Goal: Task Accomplishment & Management: Complete application form

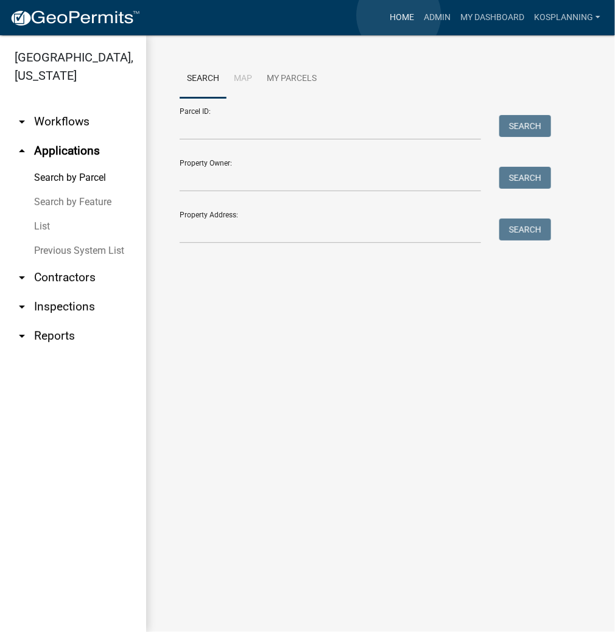
click at [400, 16] on link "Home" at bounding box center [402, 17] width 34 height 23
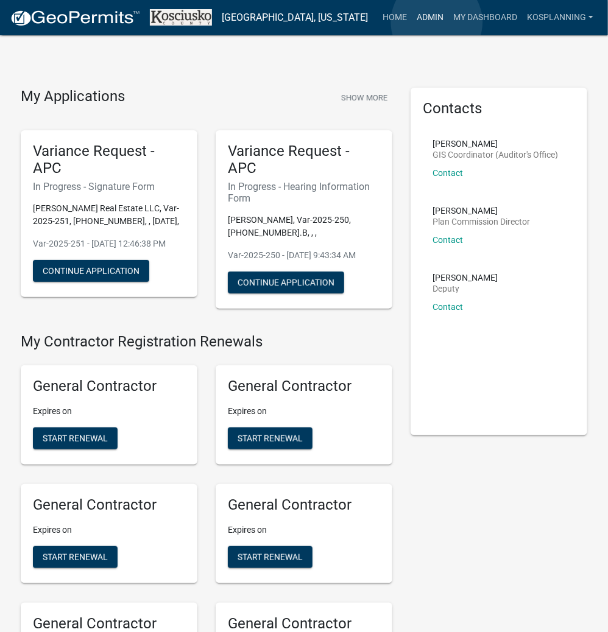
click at [437, 22] on link "Admin" at bounding box center [430, 17] width 37 height 23
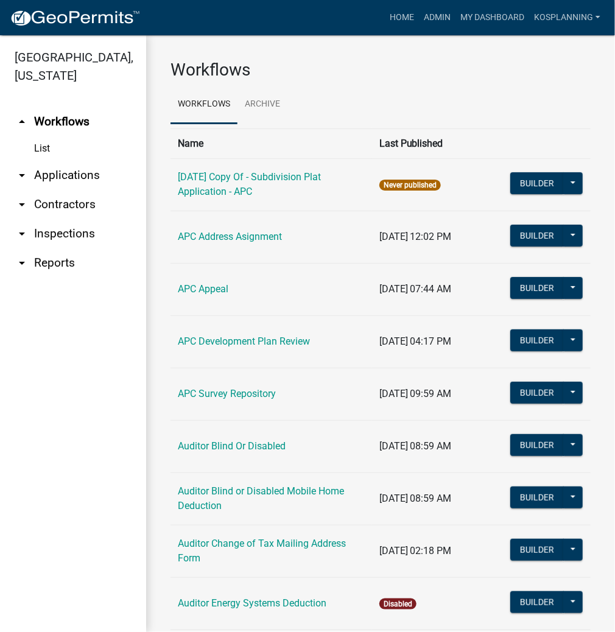
click at [79, 202] on link "arrow_drop_down Contractors" at bounding box center [73, 204] width 146 height 29
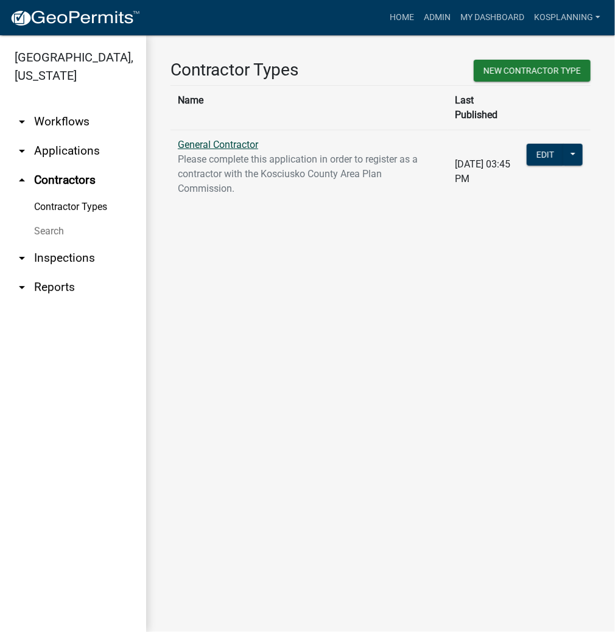
click at [220, 139] on link "General Contractor" at bounding box center [218, 145] width 80 height 12
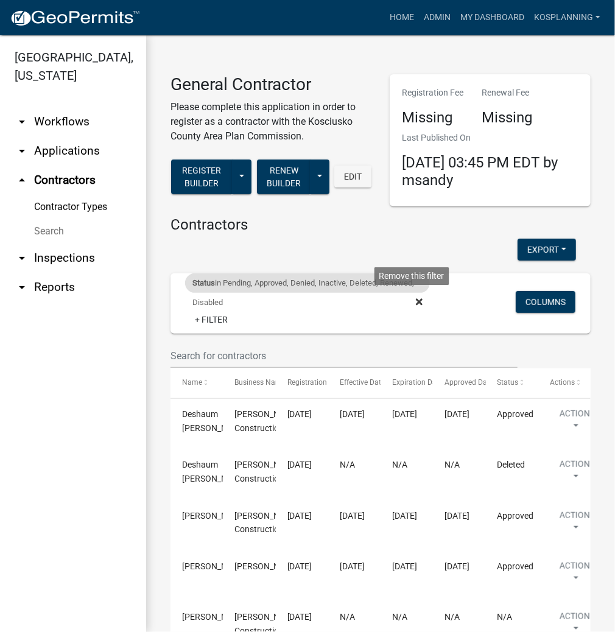
click at [411, 303] on fa-icon at bounding box center [417, 302] width 12 height 19
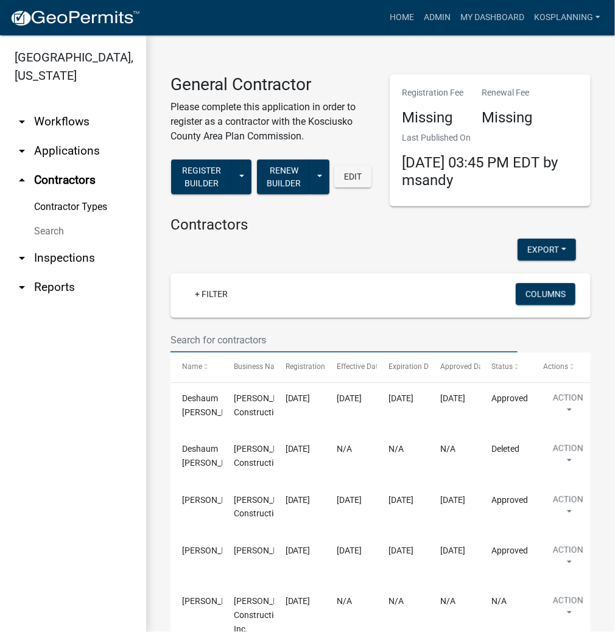
click at [225, 335] on input "text" at bounding box center [344, 340] width 347 height 25
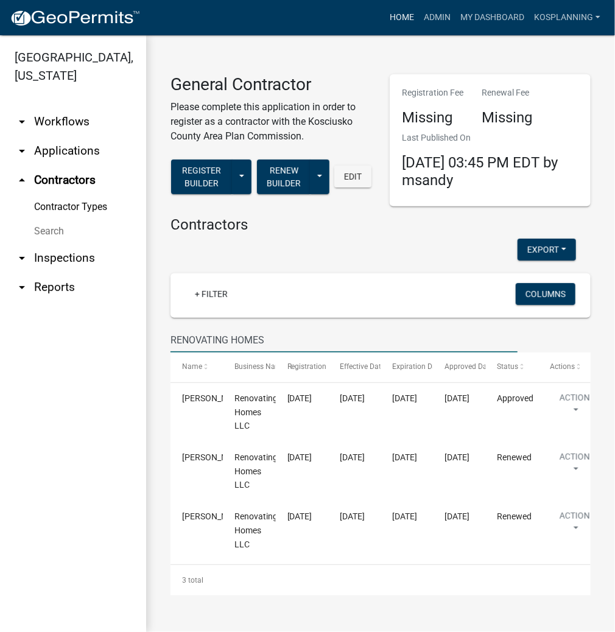
type input "RENOVATING HOMES"
click at [405, 16] on link "Home" at bounding box center [402, 17] width 34 height 23
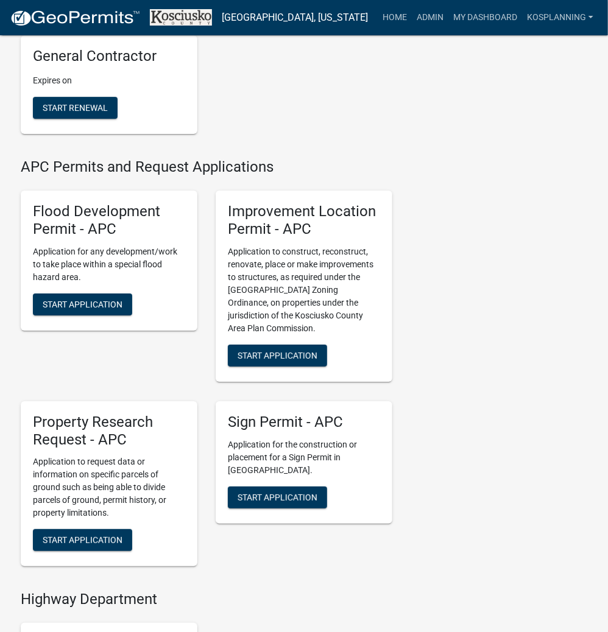
scroll to position [1365, 0]
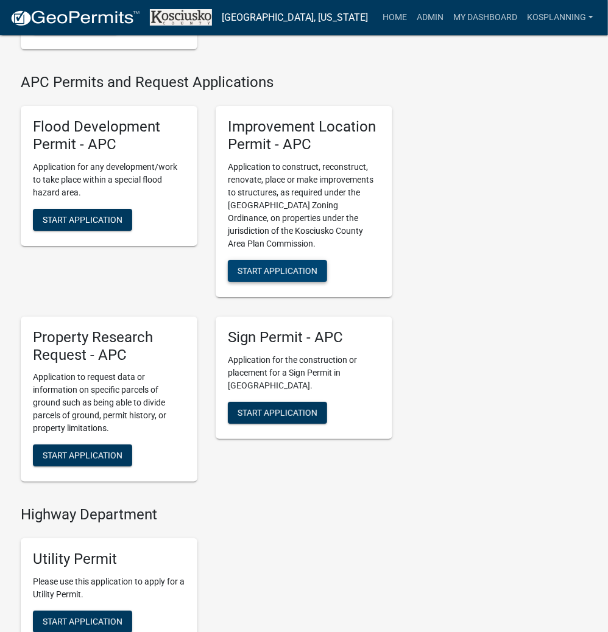
click at [302, 275] on span "Start Application" at bounding box center [278, 271] width 80 height 10
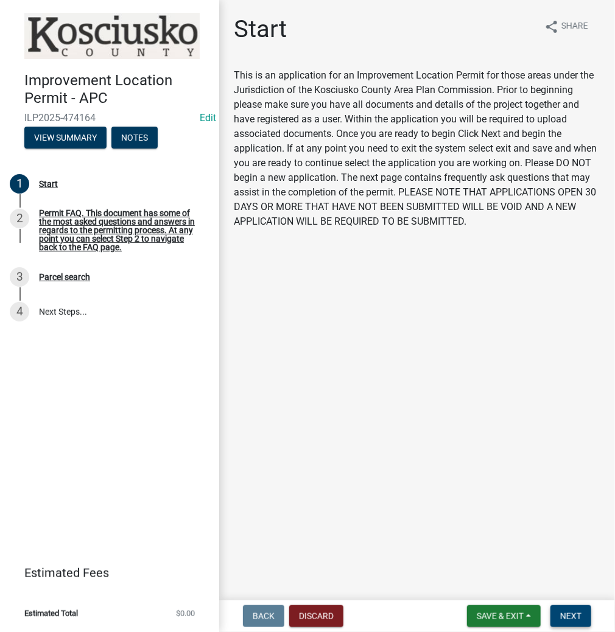
click at [571, 617] on span "Next" at bounding box center [571, 617] width 21 height 10
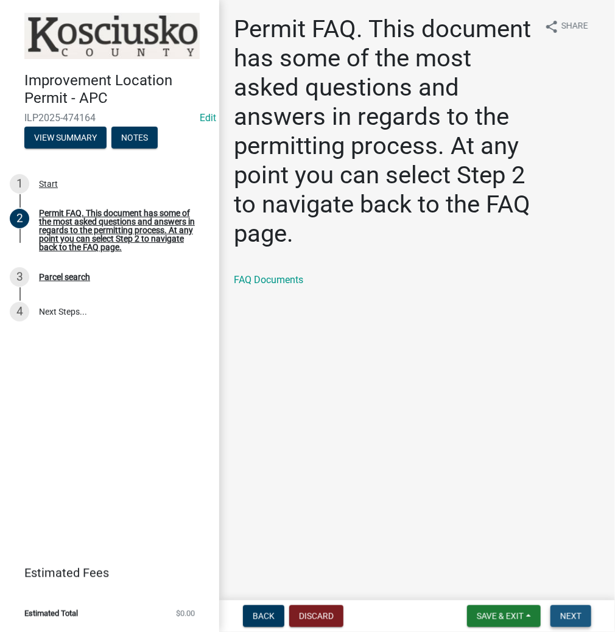
click at [573, 606] on button "Next" at bounding box center [571, 617] width 41 height 22
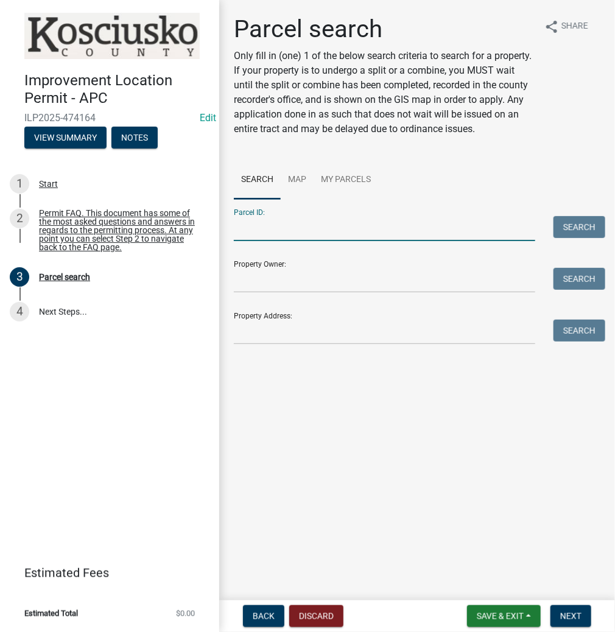
click at [289, 227] on input "Parcel ID:" at bounding box center [385, 228] width 302 height 25
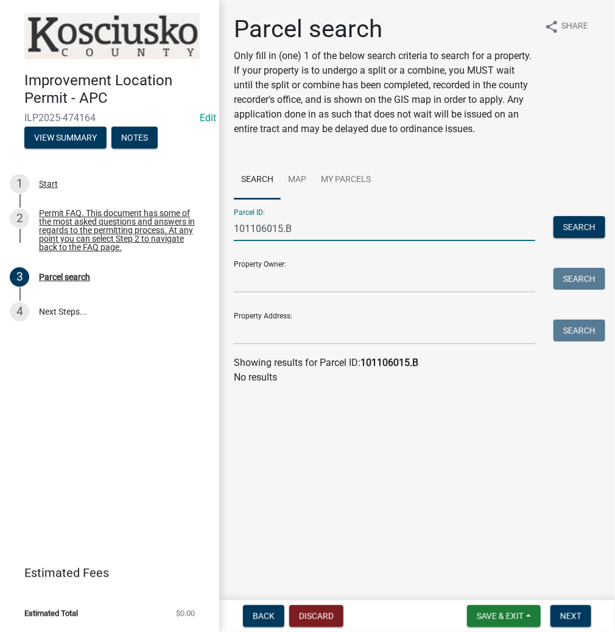
click at [249, 229] on input "101106015.B" at bounding box center [385, 228] width 302 height 25
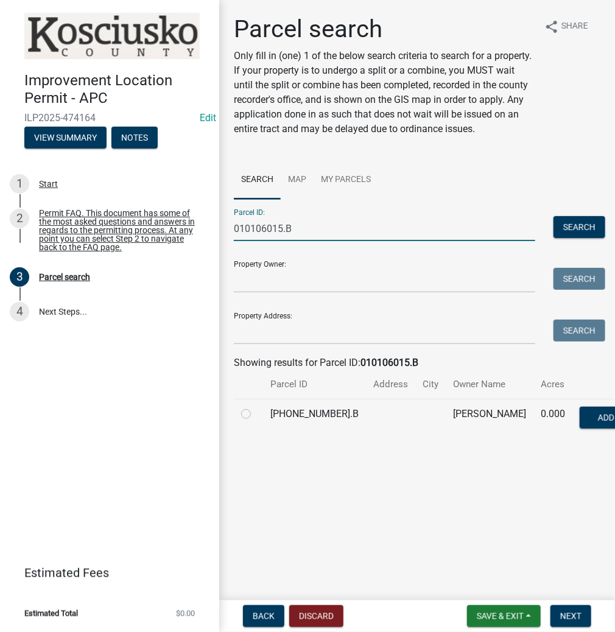
type input "010106015.B"
click at [256, 407] on label at bounding box center [256, 407] width 0 height 0
click at [256, 415] on input "radio" at bounding box center [260, 411] width 8 height 8
radio input "true"
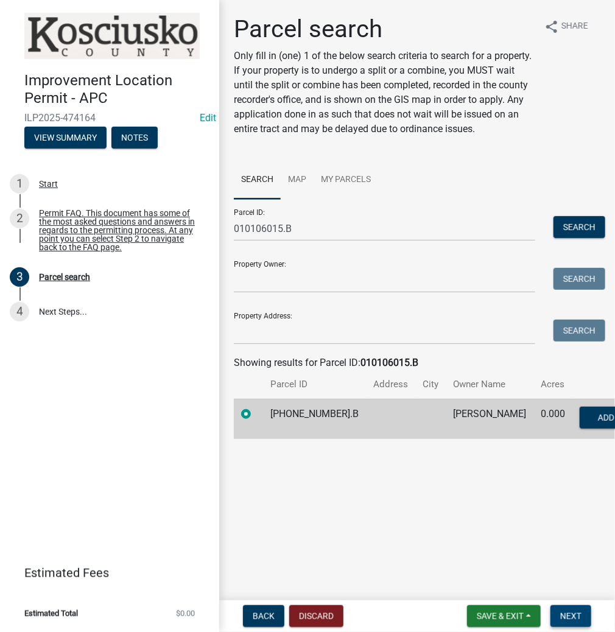
click at [572, 620] on span "Next" at bounding box center [571, 617] width 21 height 10
click at [575, 615] on span "Next" at bounding box center [571, 617] width 21 height 10
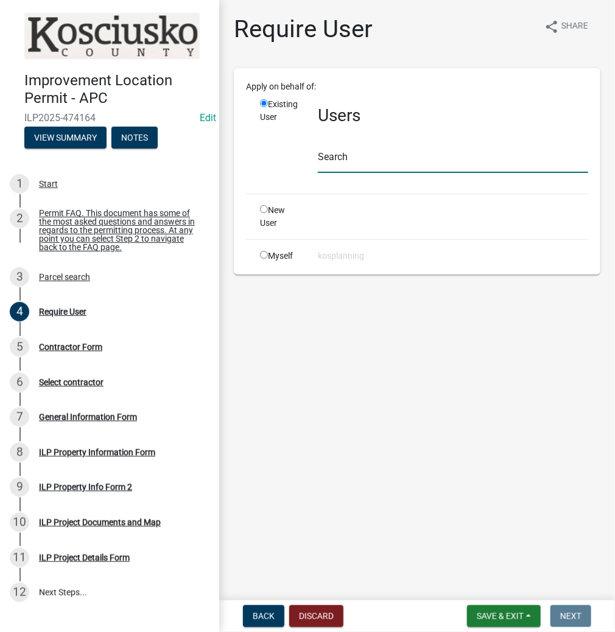
click at [366, 161] on input "text" at bounding box center [453, 160] width 271 height 25
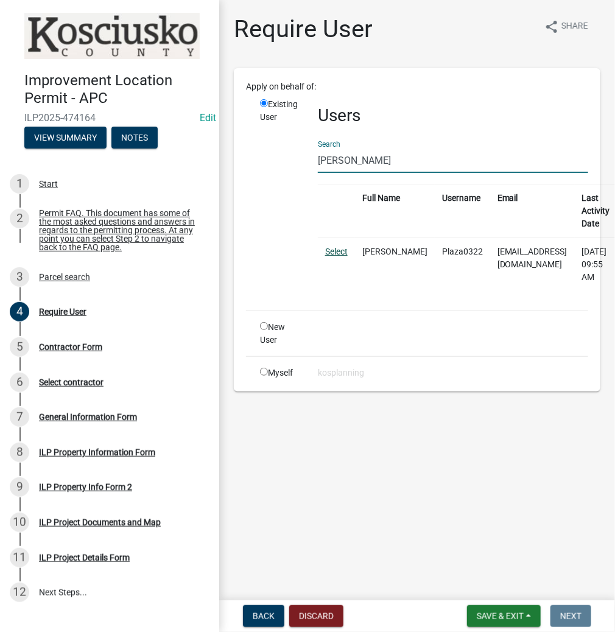
type input "[PERSON_NAME]"
click at [337, 249] on link "Select" at bounding box center [336, 252] width 23 height 10
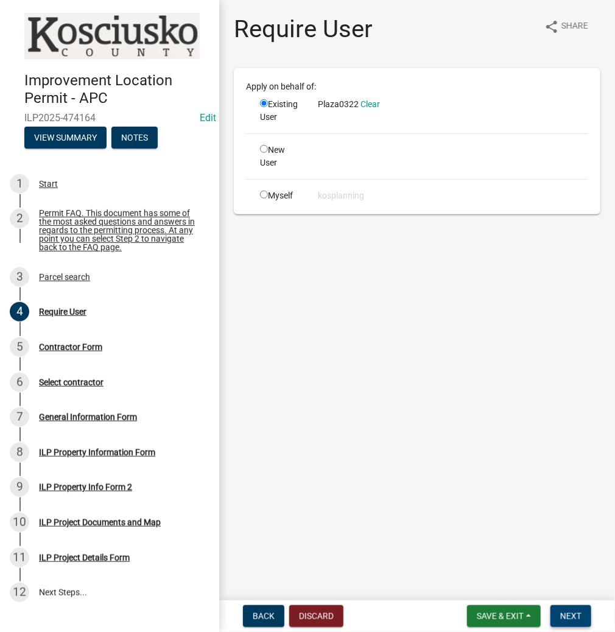
click at [570, 619] on span "Next" at bounding box center [571, 617] width 21 height 10
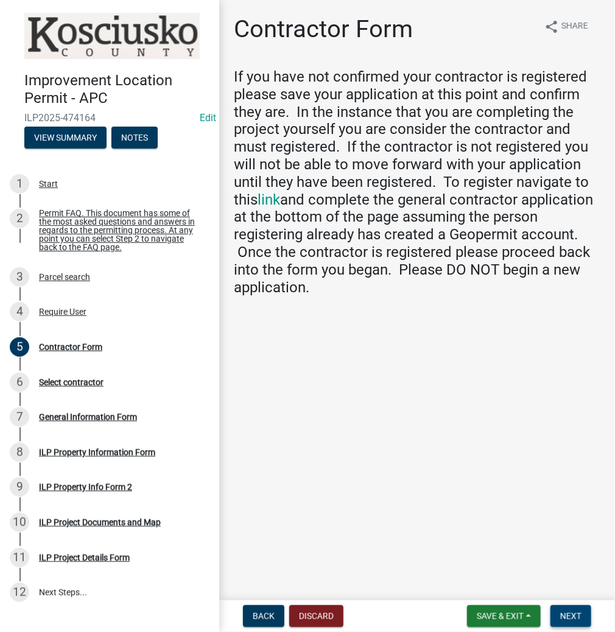
click at [558, 614] on button "Next" at bounding box center [571, 617] width 41 height 22
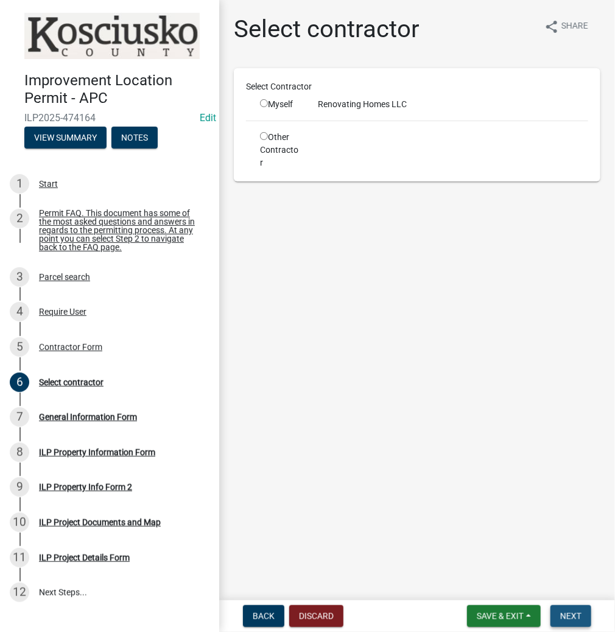
click at [571, 615] on span "Next" at bounding box center [571, 617] width 21 height 10
click at [267, 607] on button "Back" at bounding box center [263, 617] width 41 height 22
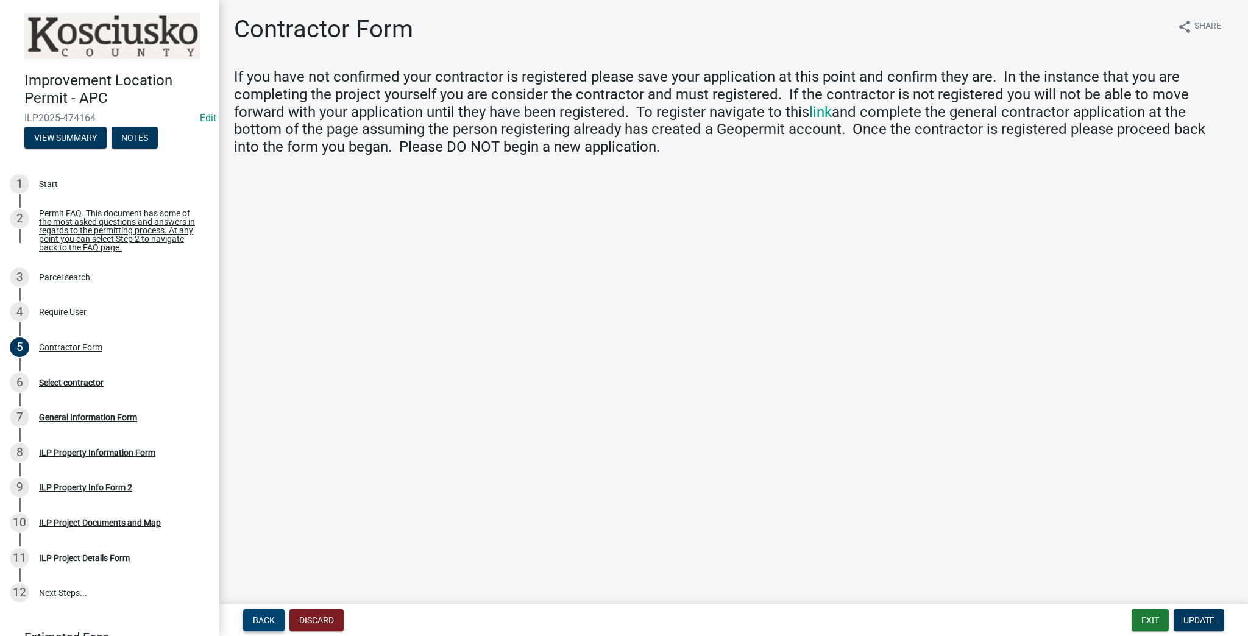
click at [264, 626] on button "Back" at bounding box center [263, 620] width 41 height 22
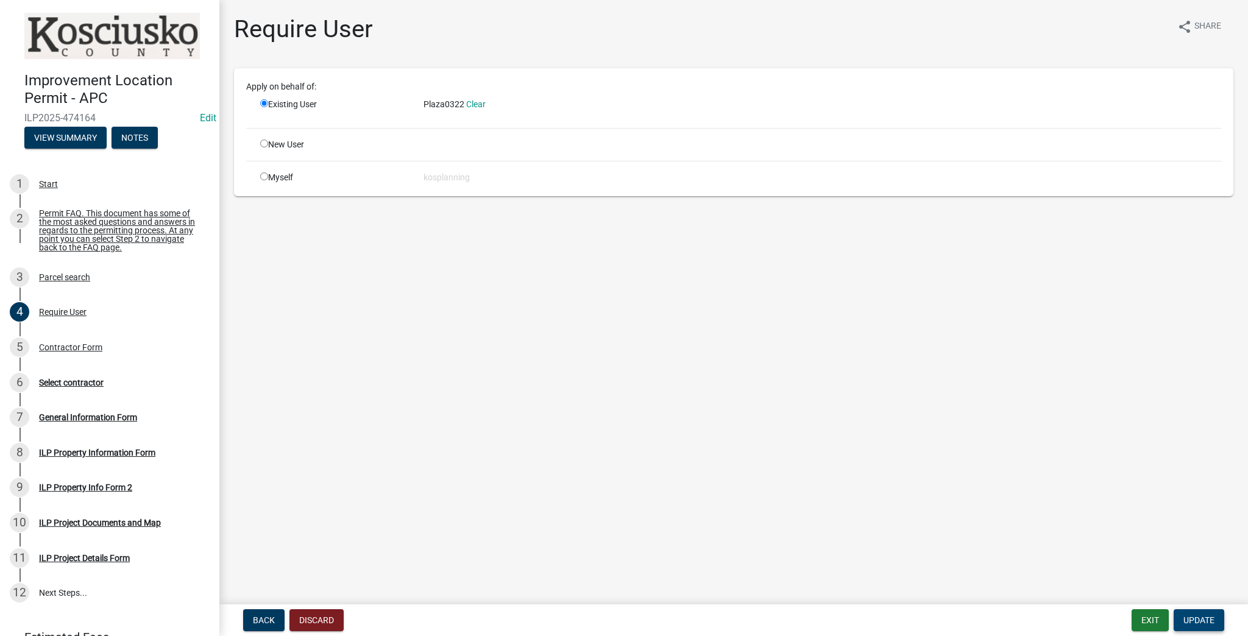
click at [615, 624] on span "Update" at bounding box center [1198, 620] width 31 height 10
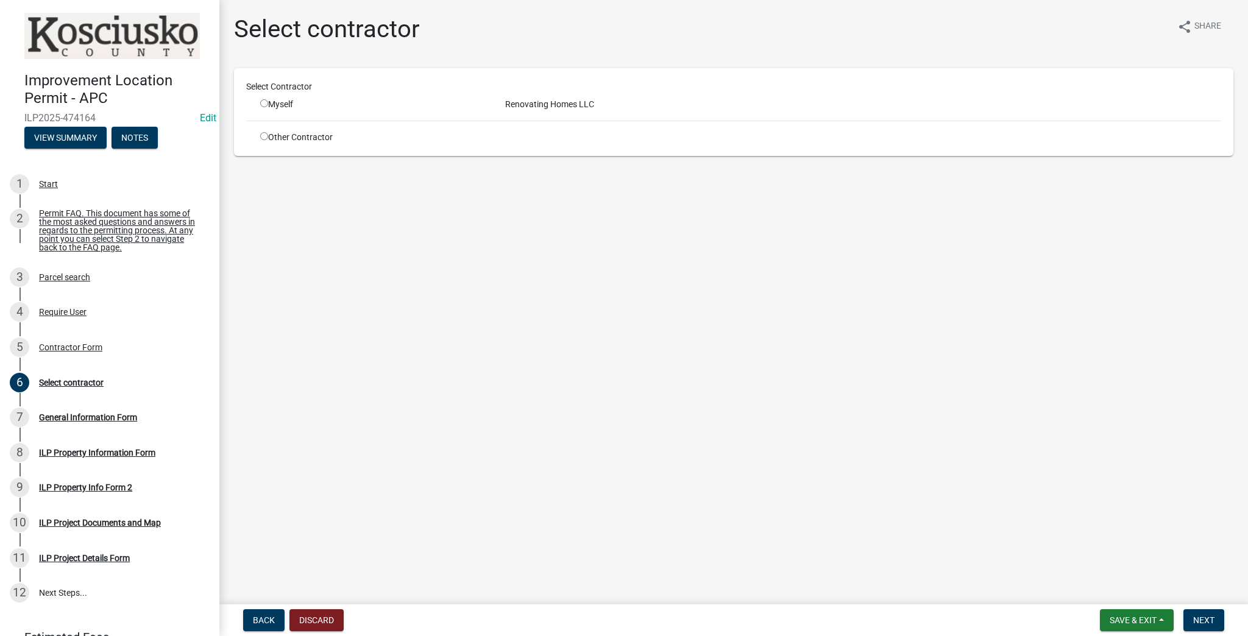
click at [263, 101] on input "radio" at bounding box center [264, 103] width 8 height 8
radio input "true"
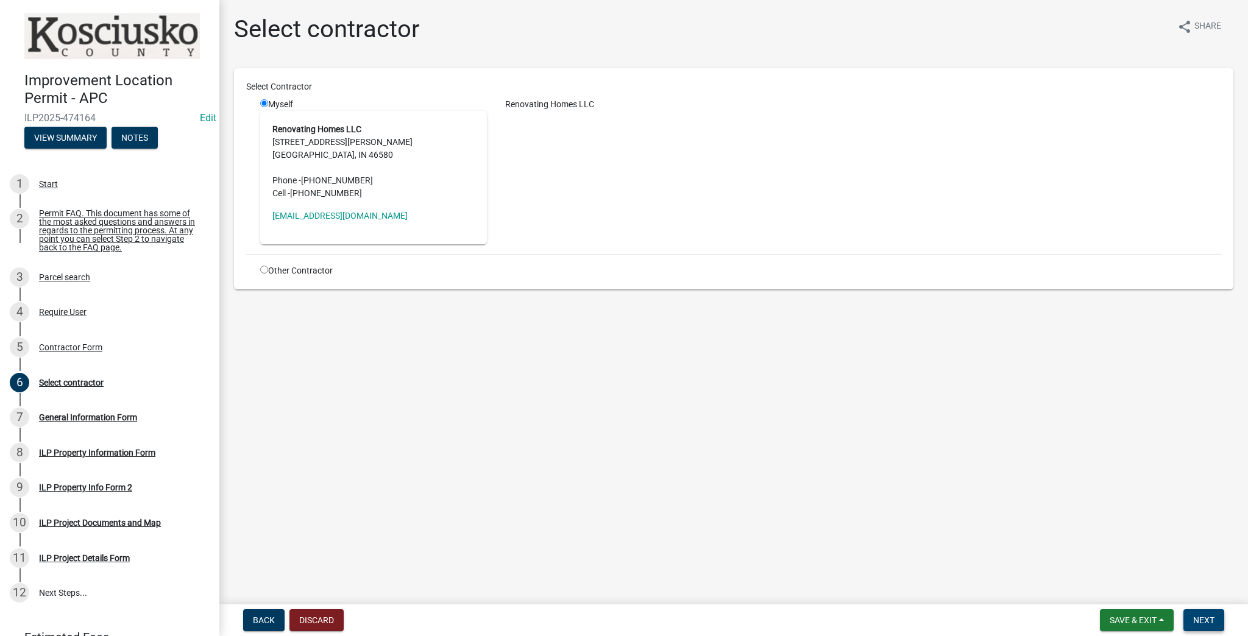
click at [615, 617] on span "Next" at bounding box center [1203, 620] width 21 height 10
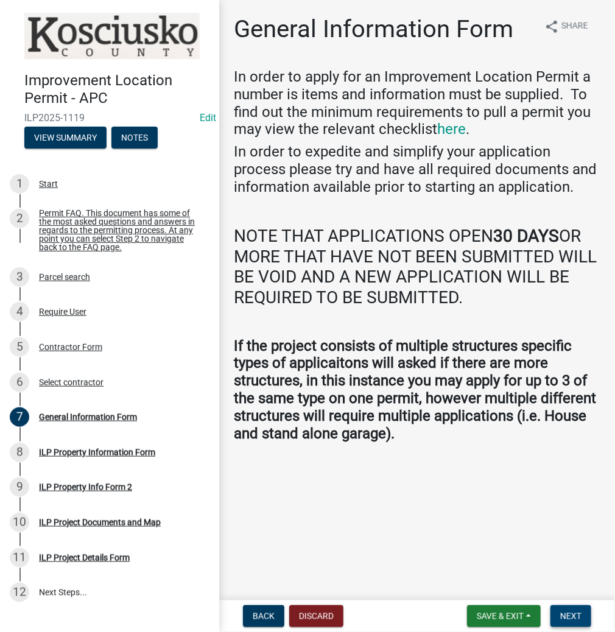
click at [568, 618] on span "Next" at bounding box center [571, 617] width 21 height 10
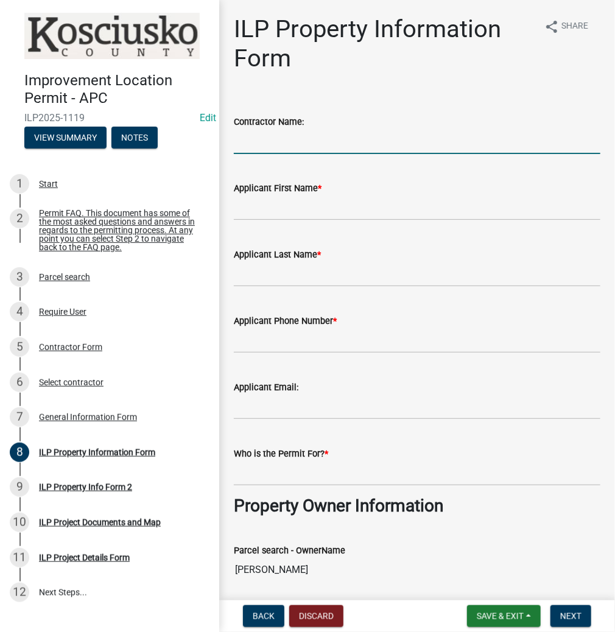
drag, startPoint x: 296, startPoint y: 142, endPoint x: 301, endPoint y: 137, distance: 6.9
click at [296, 142] on input "Contractor Name:" at bounding box center [417, 141] width 367 height 25
type input "RENOVATING HOMES LLC"
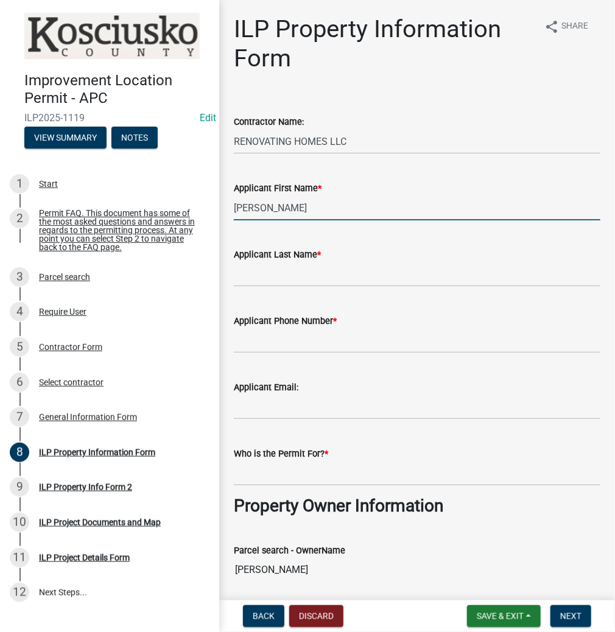
type input "[PERSON_NAME]"
type input "PLAZA"
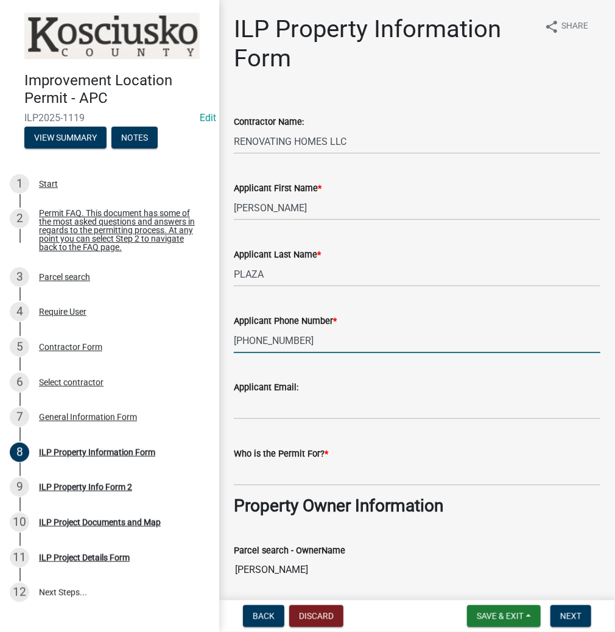
type input "[PHONE_NUMBER]"
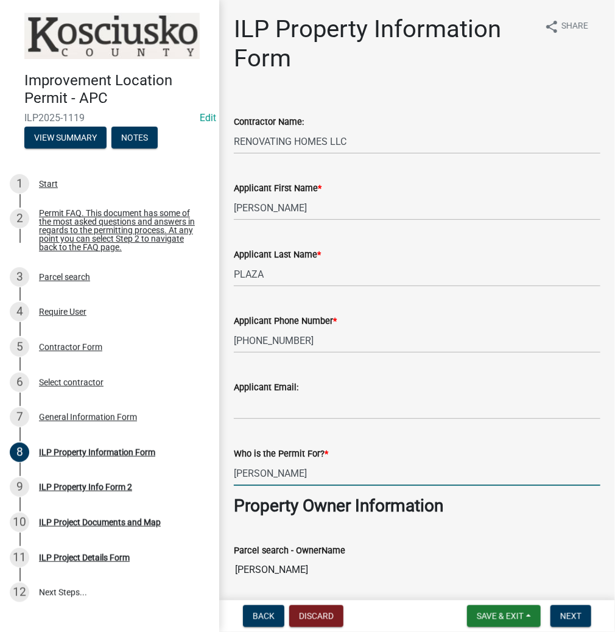
type input "[PERSON_NAME]"
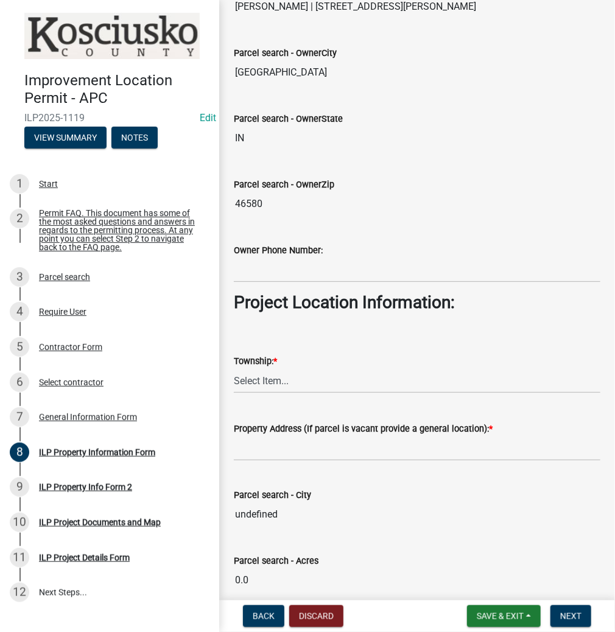
scroll to position [630, 0]
click at [257, 382] on select "Select Item... [PERSON_NAME] - Elkhart Co Clay Etna [GEOGRAPHIC_DATA][PERSON_NA…" at bounding box center [417, 380] width 367 height 25
click at [234, 368] on select "Select Item... [PERSON_NAME] - Elkhart Co Clay Etna [GEOGRAPHIC_DATA][PERSON_NA…" at bounding box center [417, 380] width 367 height 25
select select "8c57e534-4bb7-4f1e-ba6a-a976fd74bead"
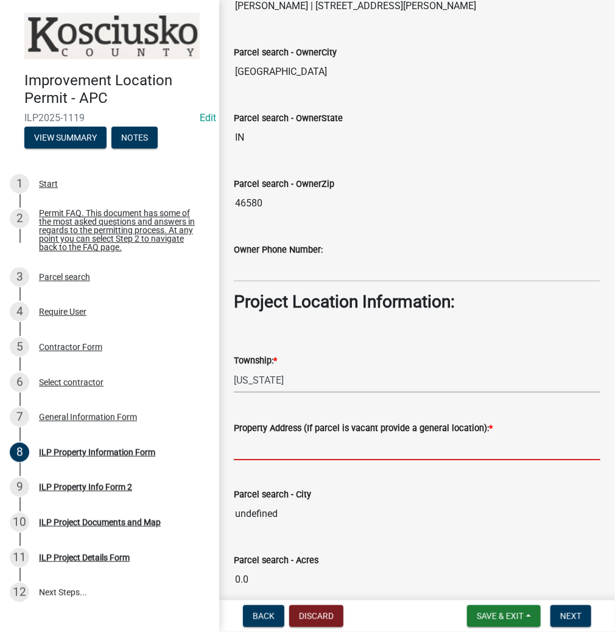
click at [264, 445] on input "Property Address (If parcel is vacant provide a general location): *" at bounding box center [417, 448] width 367 height 25
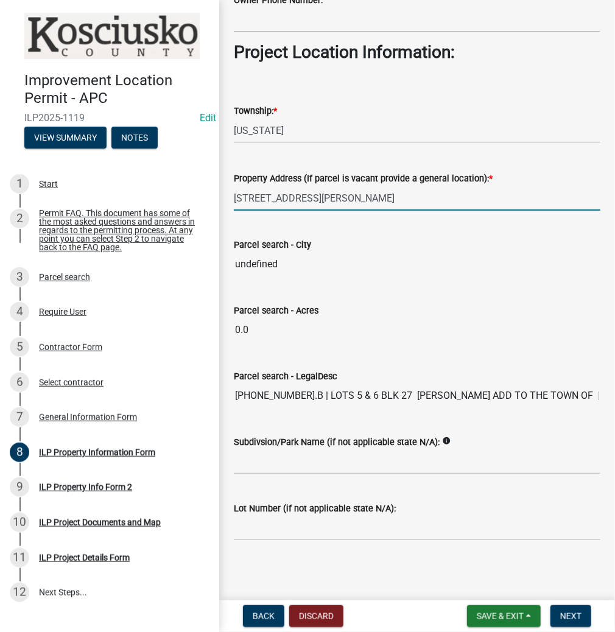
scroll to position [880, 0]
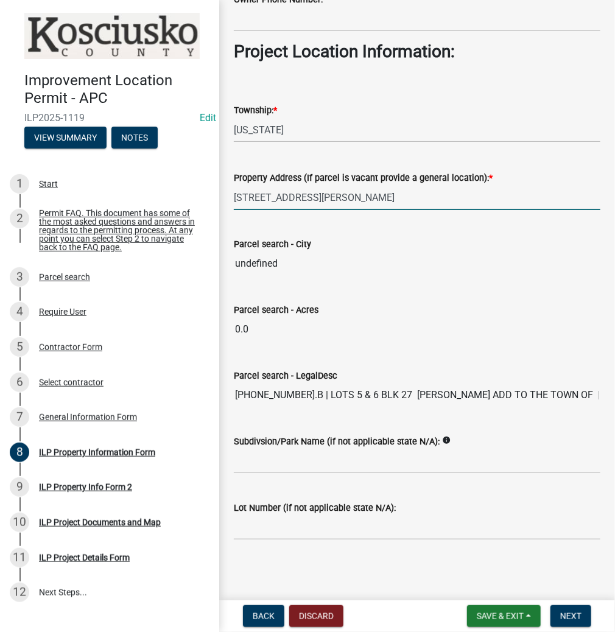
type input "[STREET_ADDRESS][PERSON_NAME]"
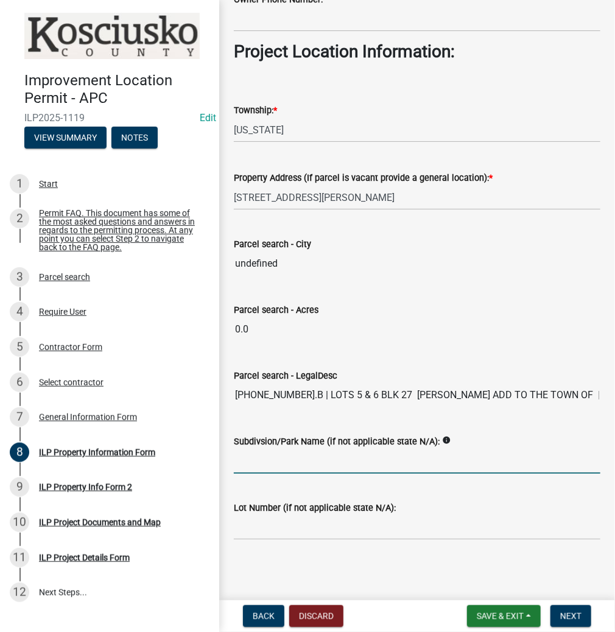
click at [263, 453] on input "Subdivsion/Park Name (if not applicable state N/A):" at bounding box center [417, 461] width 367 height 25
type input "5"
type input "L"
type input "[PERSON_NAME] ADD"
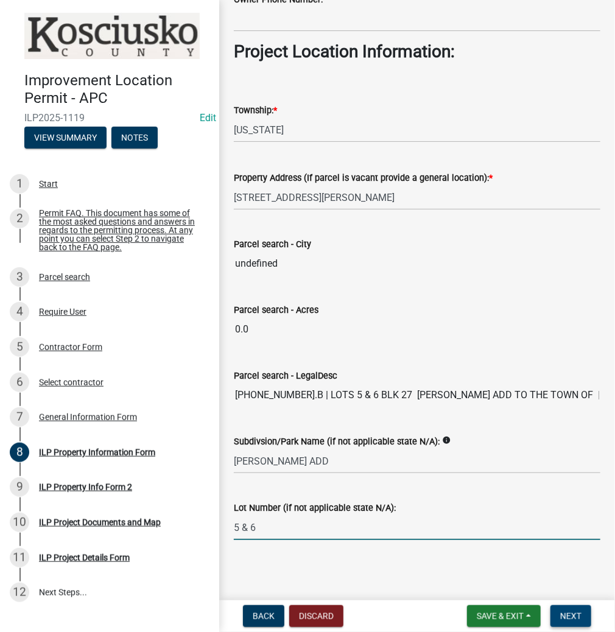
type input "5 & 6"
click at [570, 621] on button "Next" at bounding box center [571, 617] width 41 height 22
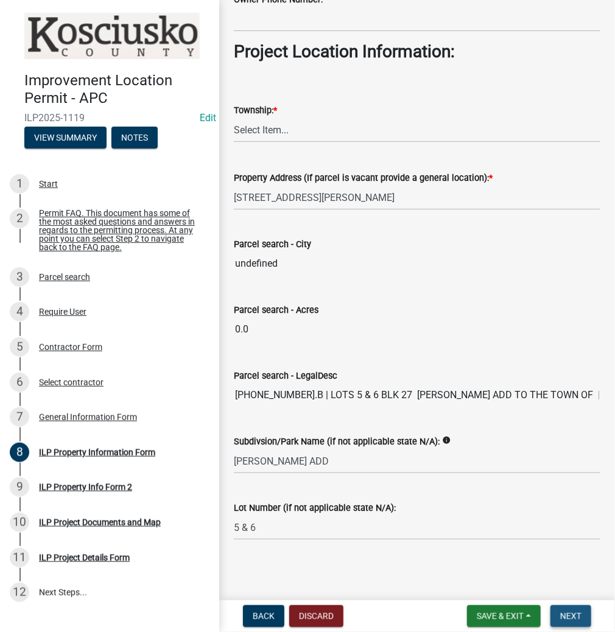
scroll to position [0, 0]
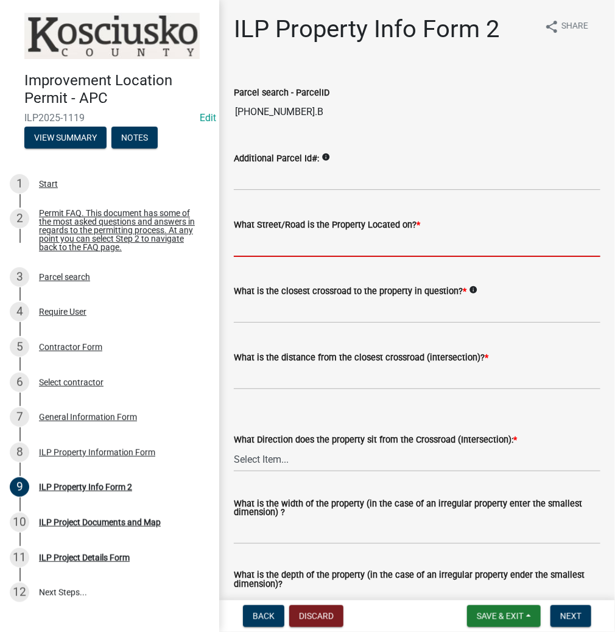
click at [249, 248] on input "What Street/Road is the Property Located on? *" at bounding box center [417, 244] width 367 height 25
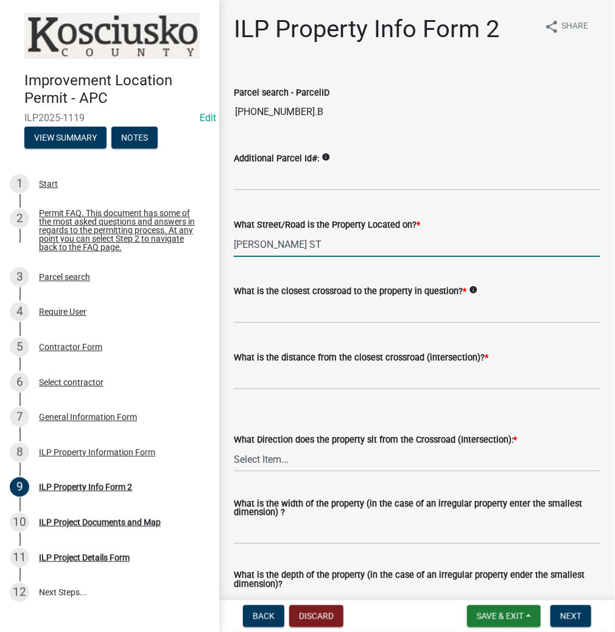
type input "[PERSON_NAME] ST"
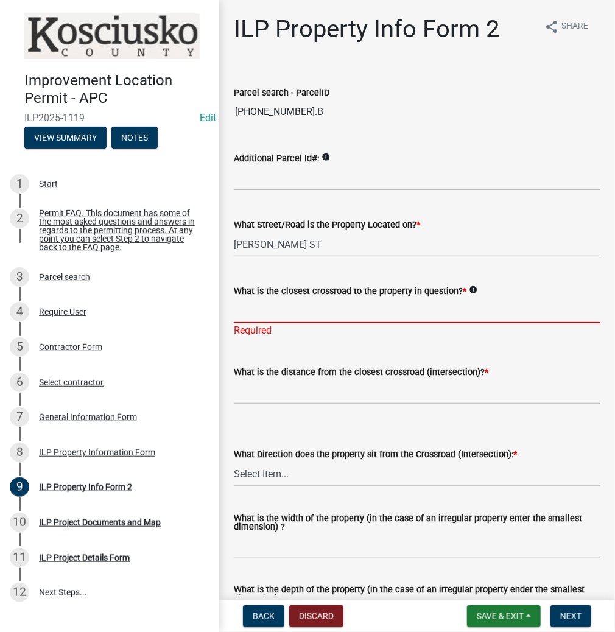
click at [291, 302] on input "What is the closest crossroad to the property in question? *" at bounding box center [417, 311] width 367 height 25
type input "U"
type input "[US_STATE] ST"
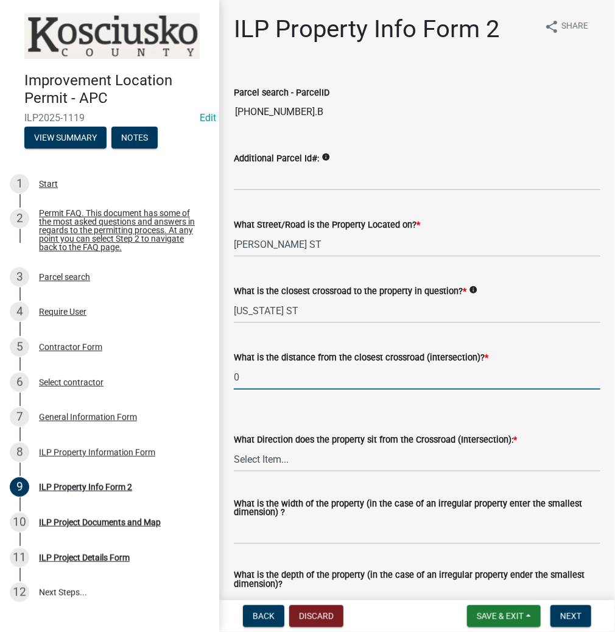
type input "0"
select select "5d8d9a6f-68f4-4910-b8ad-905844ed2da1"
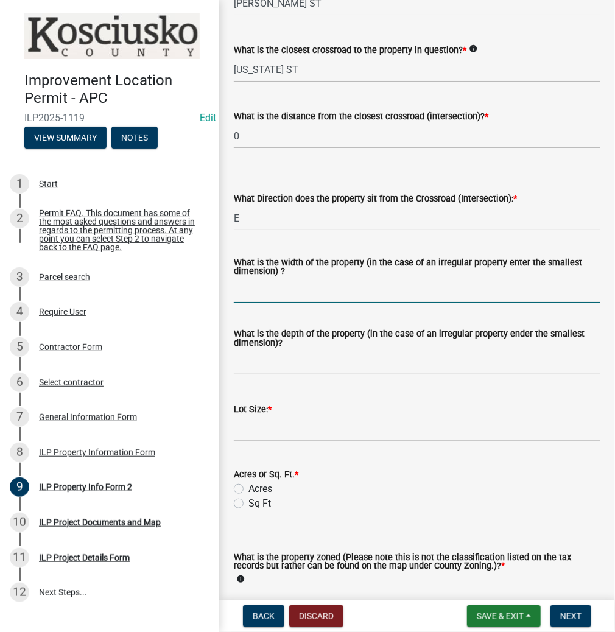
scroll to position [244, 0]
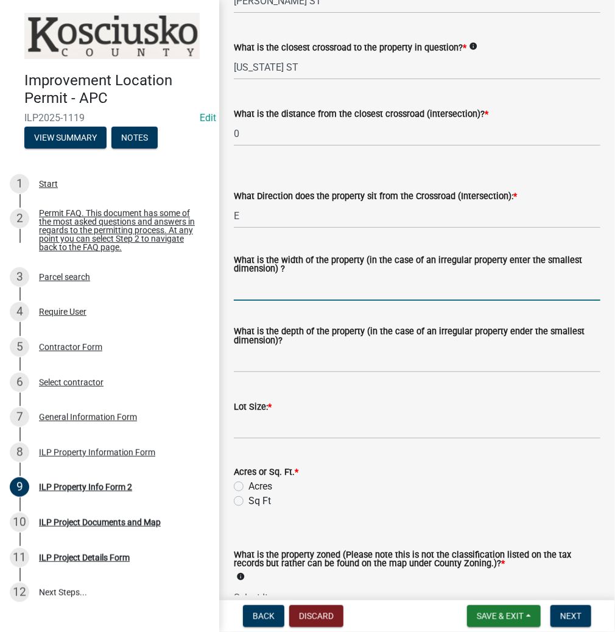
click at [264, 288] on input "What is the width of the property (in the case of an irregular property enter t…" at bounding box center [417, 288] width 367 height 25
type input "99"
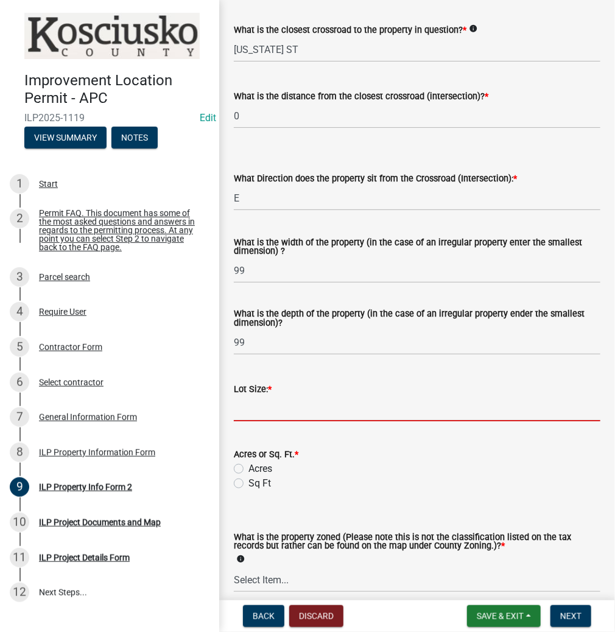
scroll to position [292, 0]
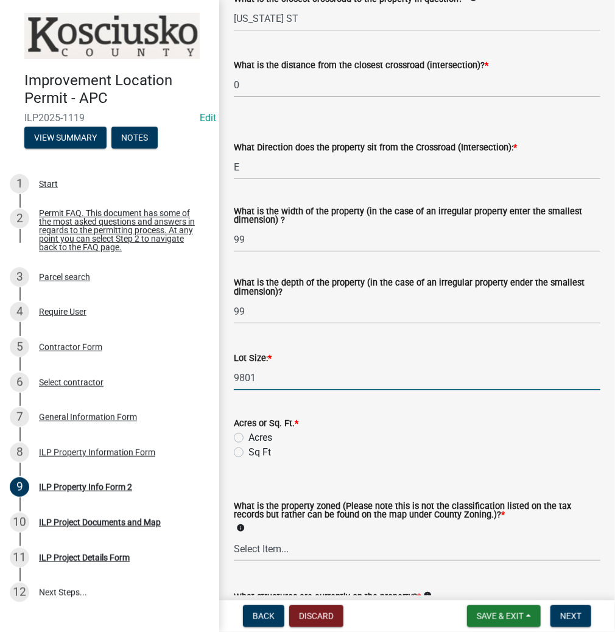
type input "9801"
click at [249, 448] on label "Sq Ft" at bounding box center [260, 452] width 23 height 15
click at [249, 448] on input "Sq Ft" at bounding box center [253, 449] width 8 height 8
radio input "true"
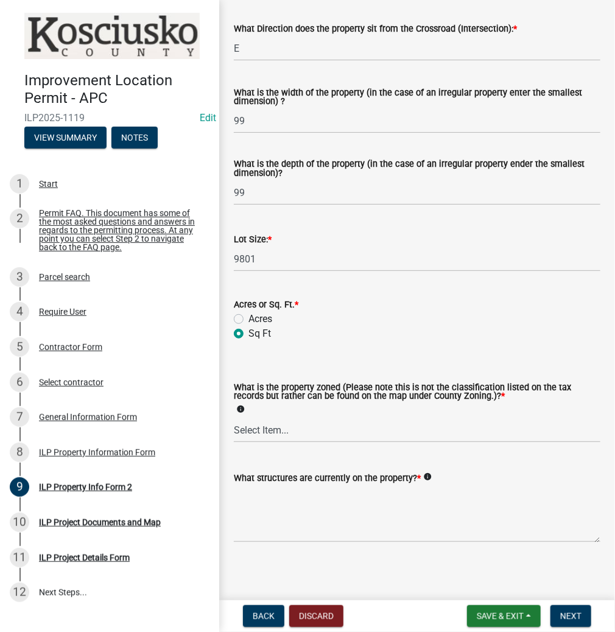
scroll to position [416, 0]
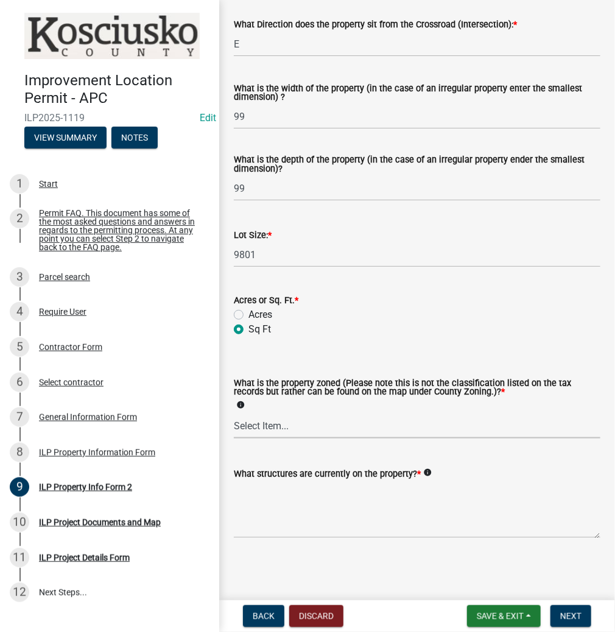
click at [268, 429] on select "Select Item... Agricultural Agricultural 2 Commercial Environmental Industrial …" at bounding box center [417, 426] width 367 height 25
click at [234, 414] on select "Select Item... Agricultural Agricultural 2 Commercial Environmental Industrial …" at bounding box center [417, 426] width 367 height 25
select select "1146270b-2111-4e23-bf7f-74ce85cf7041"
click at [269, 510] on textarea "What structures are currently on the property? *" at bounding box center [417, 509] width 367 height 57
type textarea "VACANT"
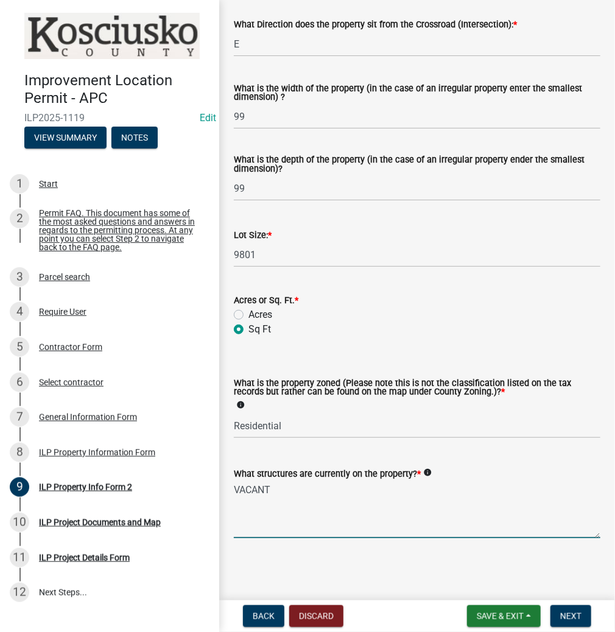
click at [565, 599] on div "Improvement Location Permit - APC ILP2025-1119 Edit View Summary Notes 1 Start …" at bounding box center [307, 316] width 615 height 632
click at [566, 610] on button "Next" at bounding box center [571, 617] width 41 height 22
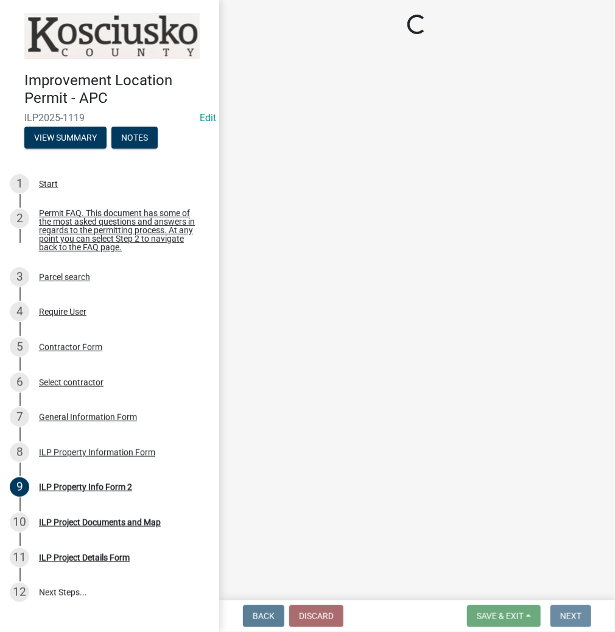
scroll to position [0, 0]
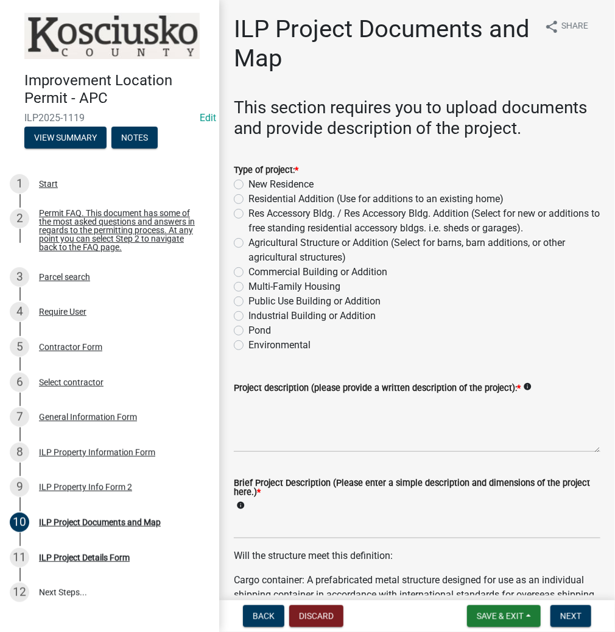
click at [249, 181] on label "New Residence" at bounding box center [281, 184] width 65 height 15
click at [249, 181] on input "New Residence" at bounding box center [253, 181] width 8 height 8
radio input "true"
click at [246, 395] on div "Project description (please provide a written description of the project): * in…" at bounding box center [417, 388] width 367 height 15
click at [239, 417] on textarea "Project description (please provide a written description of the project): *" at bounding box center [417, 423] width 367 height 57
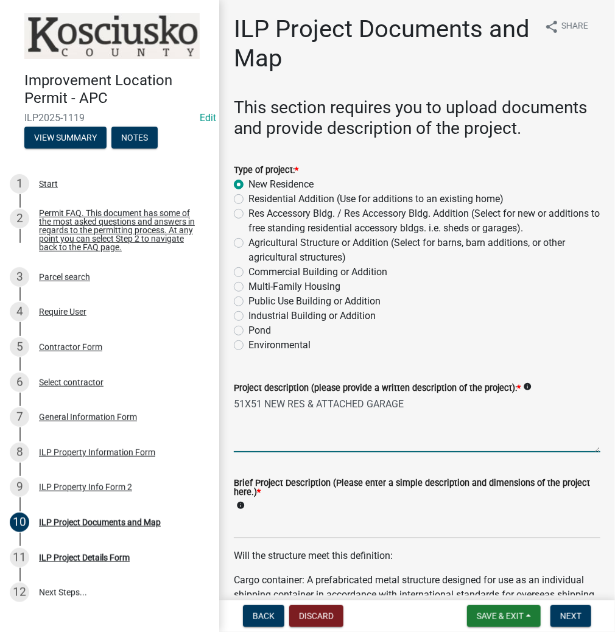
type textarea "51X51 NEW RES & ATTACHED GARAGE"
click at [243, 526] on input "Brief Project Description (Please enter a simple description and dimensions of …" at bounding box center [417, 526] width 367 height 25
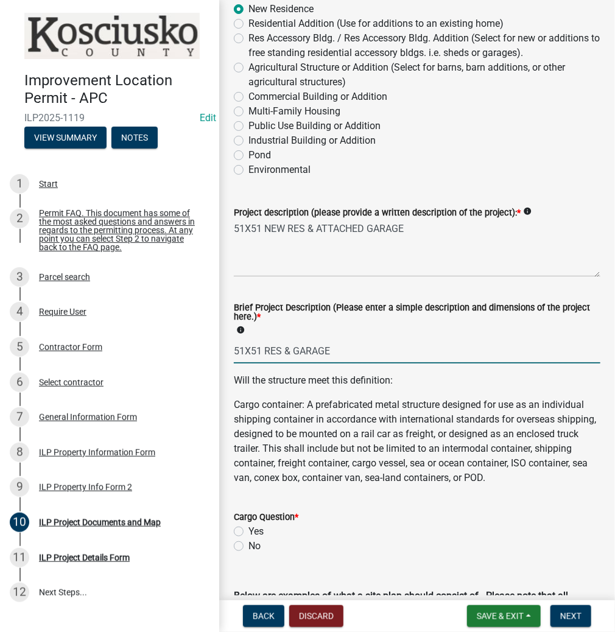
type input "51X51 RES & GARAGE"
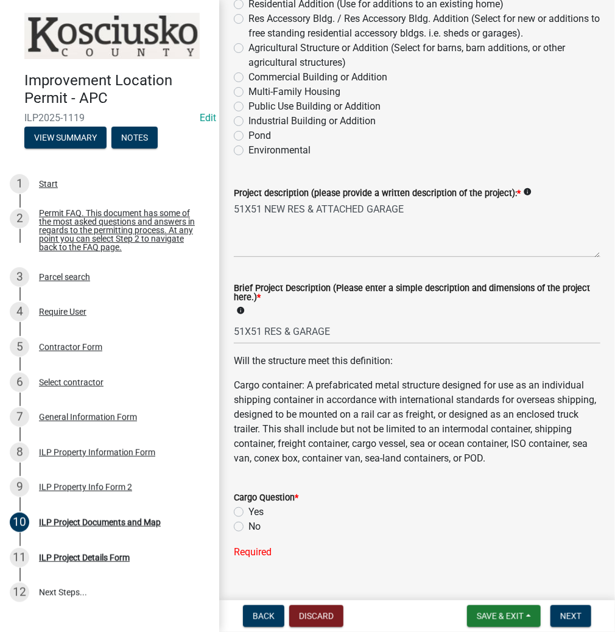
click at [244, 534] on div "No" at bounding box center [417, 527] width 367 height 15
click at [249, 534] on label "No" at bounding box center [255, 527] width 12 height 15
click at [249, 528] on input "No" at bounding box center [253, 524] width 8 height 8
radio input "true"
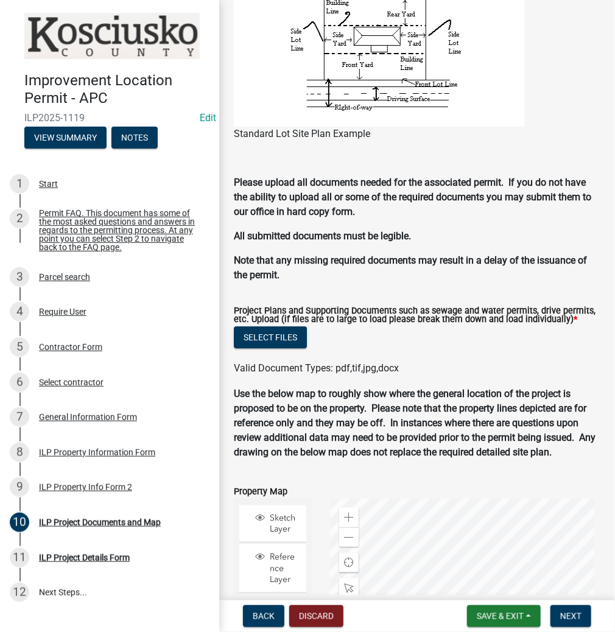
scroll to position [1100, 0]
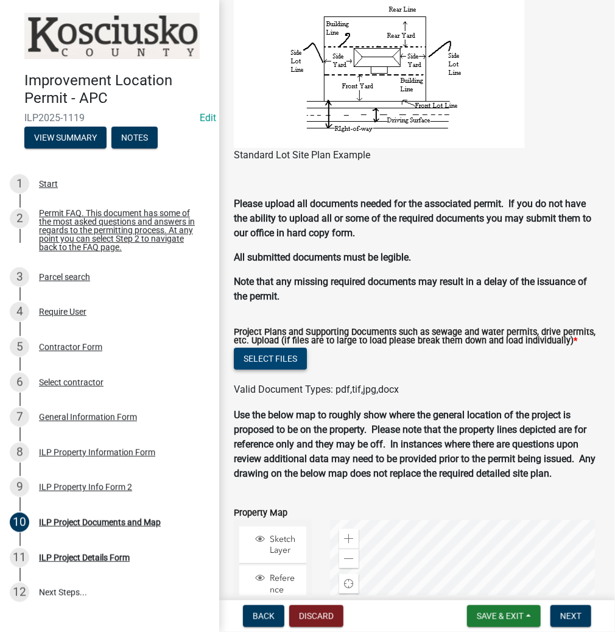
click at [273, 370] on button "Select files" at bounding box center [270, 359] width 73 height 22
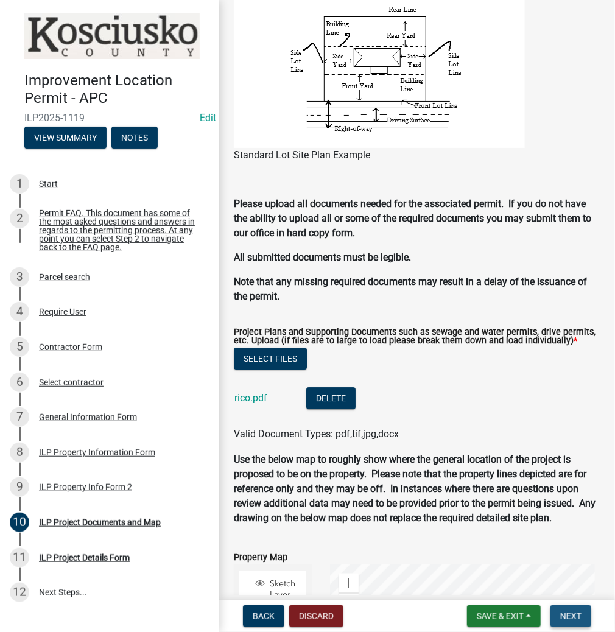
click at [565, 618] on span "Next" at bounding box center [571, 617] width 21 height 10
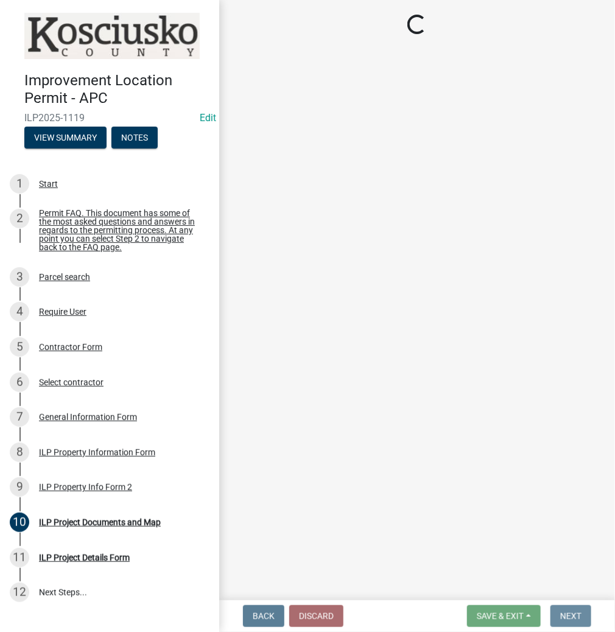
scroll to position [0, 0]
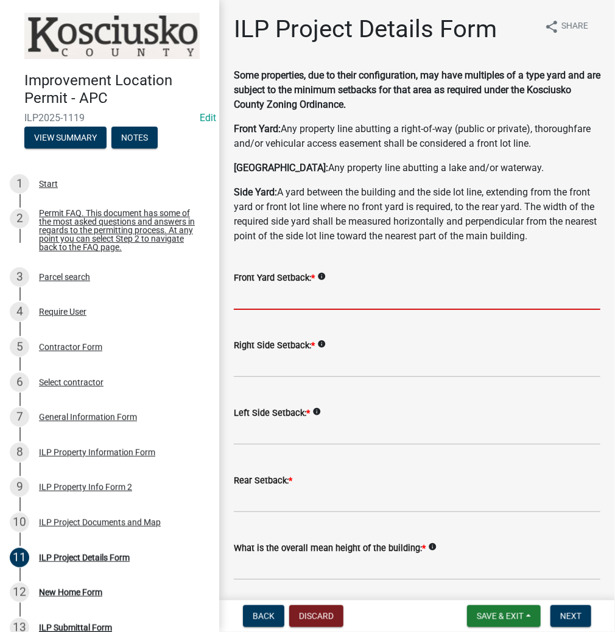
click at [305, 297] on input "text" at bounding box center [417, 297] width 367 height 25
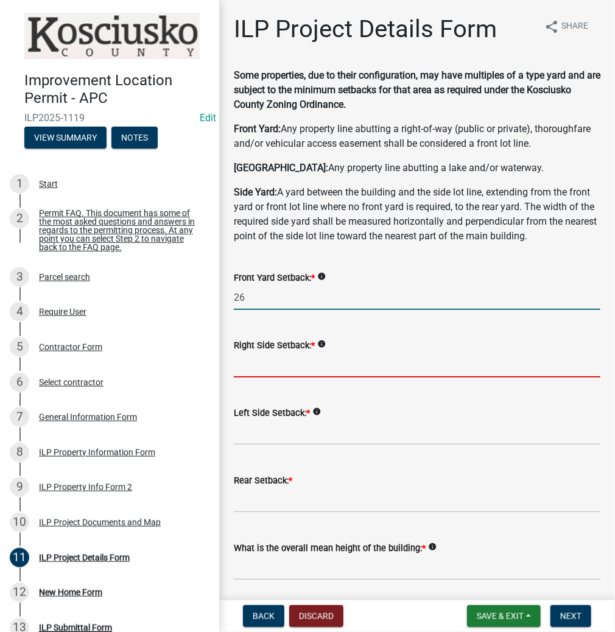
type input "26.0"
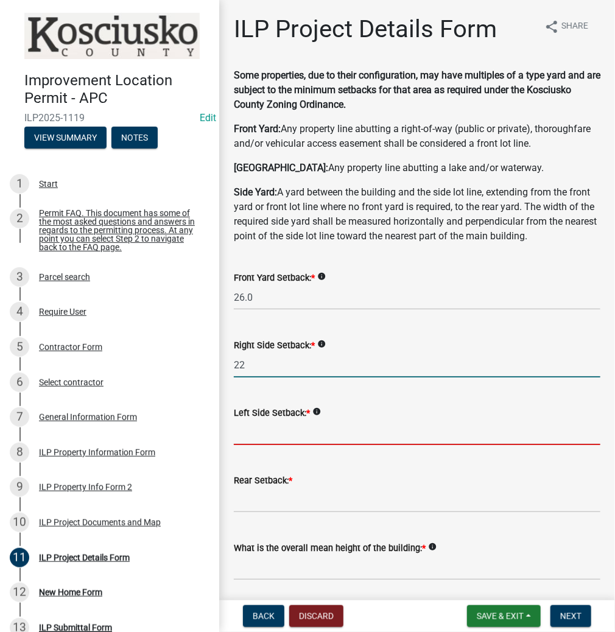
type input "22.0"
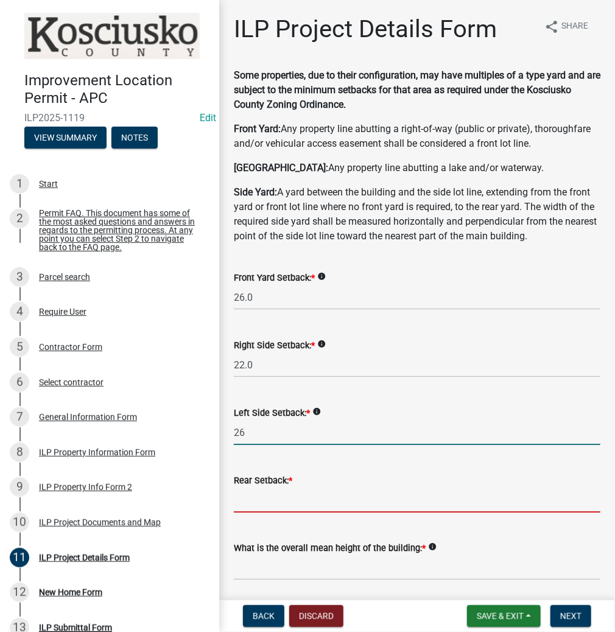
type input "26.0"
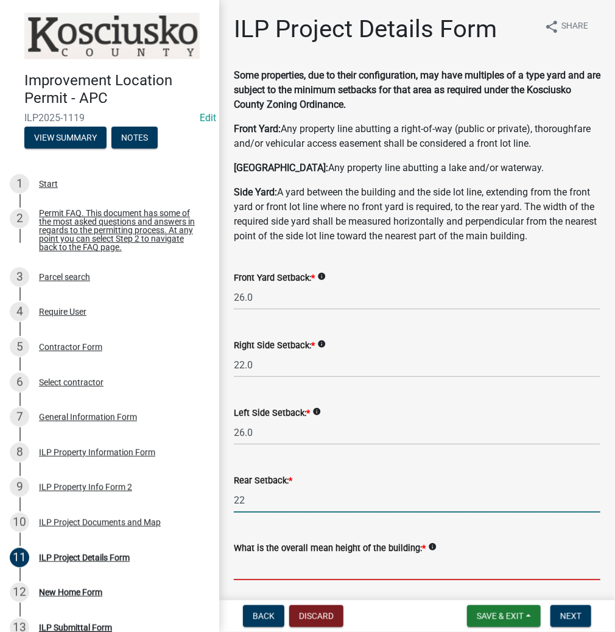
type input "22.0"
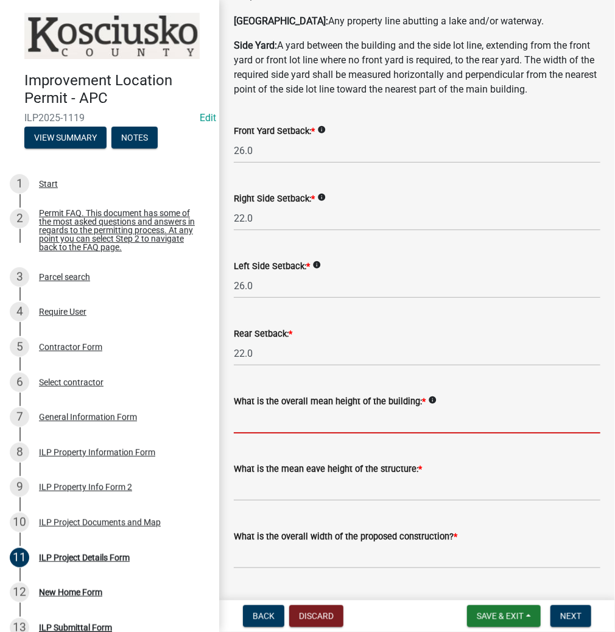
scroll to position [195, 0]
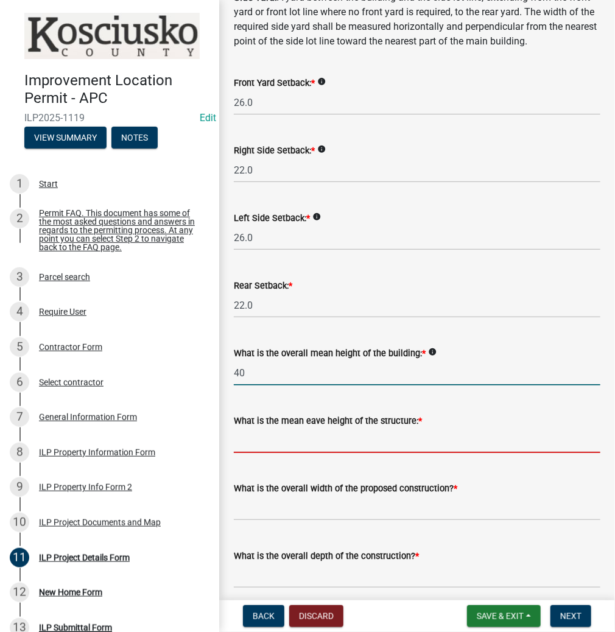
type input "40.0"
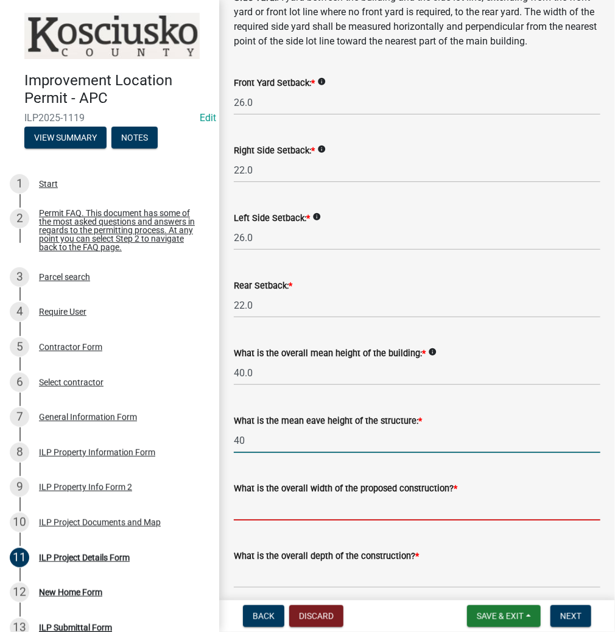
type input "40.0"
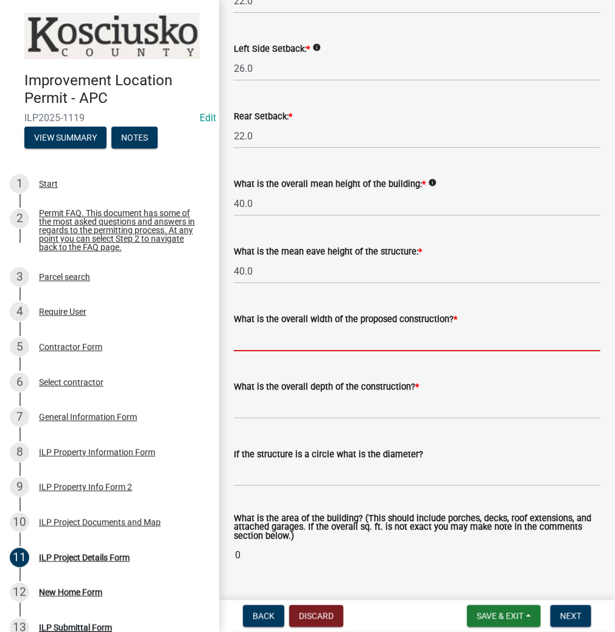
scroll to position [390, 0]
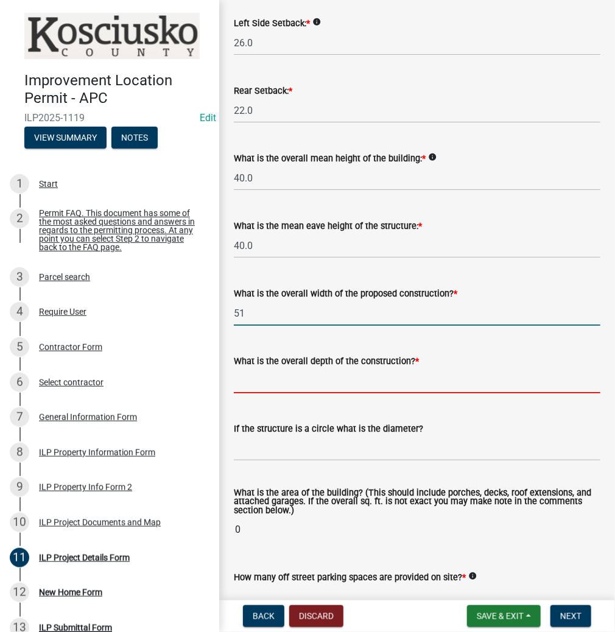
type input "51.00"
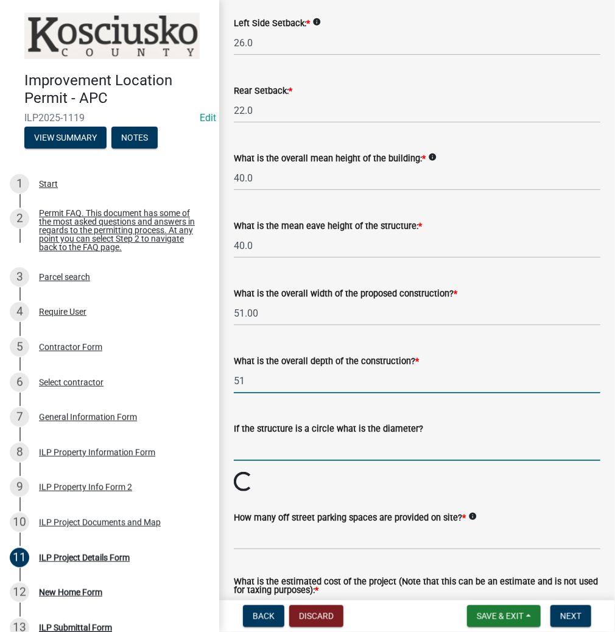
type input "51.00"
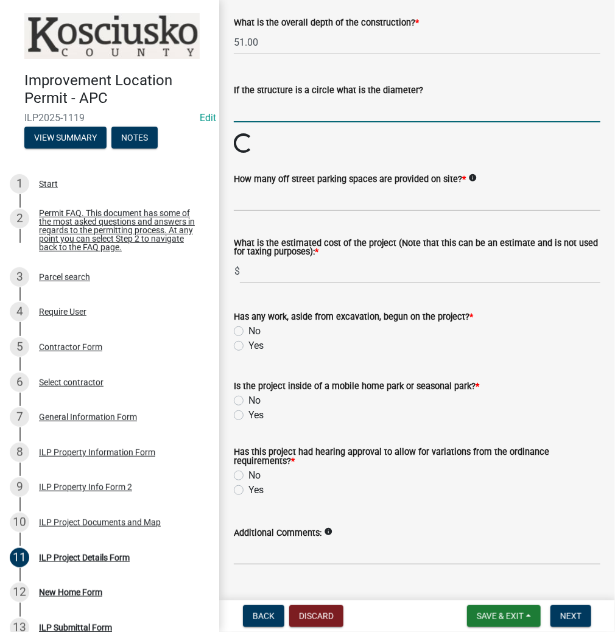
scroll to position [731, 0]
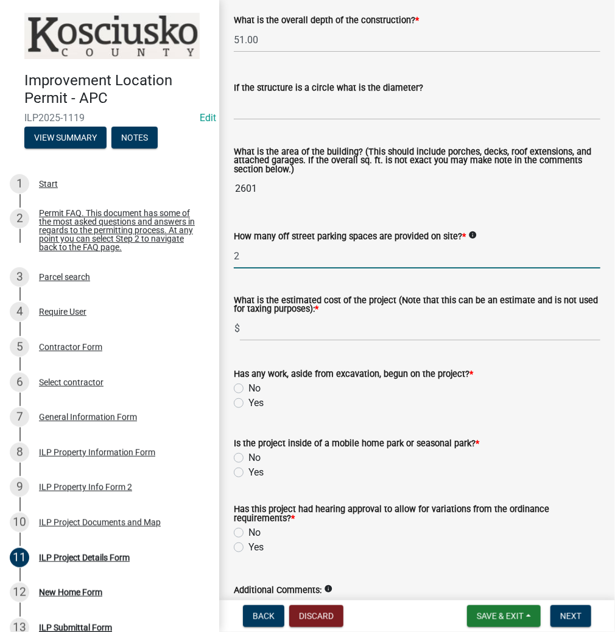
type input "2"
type input "175000"
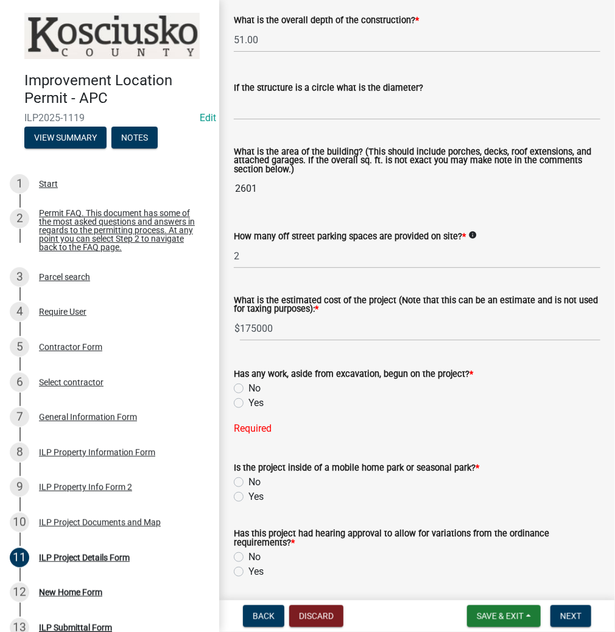
click at [249, 387] on label "No" at bounding box center [255, 388] width 12 height 15
click at [249, 387] on input "No" at bounding box center [253, 385] width 8 height 8
radio input "true"
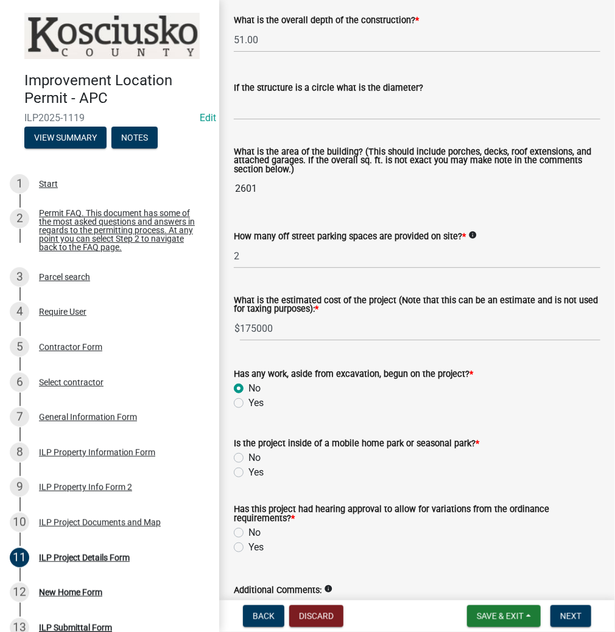
scroll to position [816, 0]
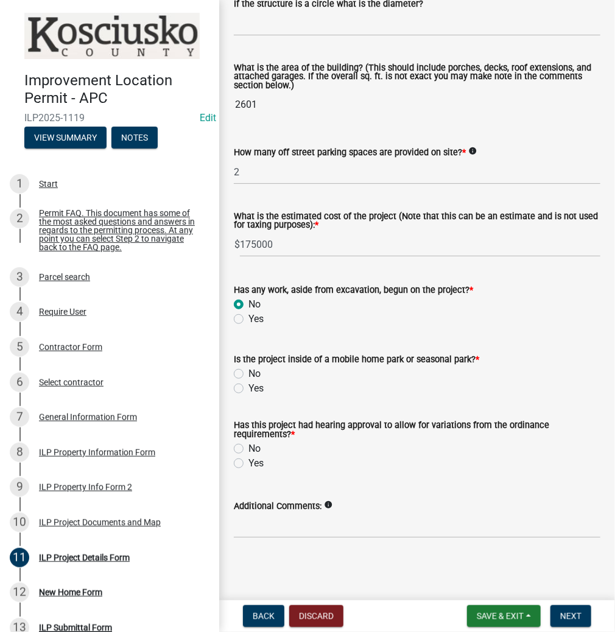
click at [249, 374] on label "No" at bounding box center [255, 374] width 12 height 15
click at [249, 374] on input "No" at bounding box center [253, 371] width 8 height 8
radio input "true"
click at [249, 448] on label "No" at bounding box center [255, 449] width 12 height 15
click at [249, 448] on input "No" at bounding box center [253, 446] width 8 height 8
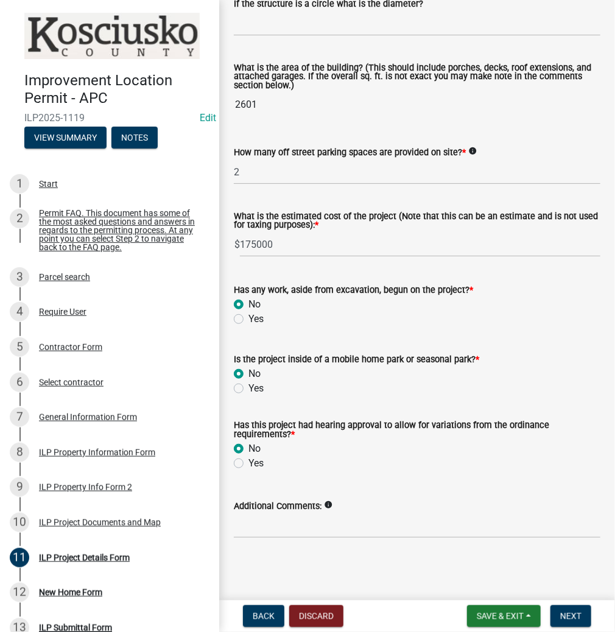
radio input "true"
click at [573, 608] on button "Next" at bounding box center [571, 617] width 41 height 22
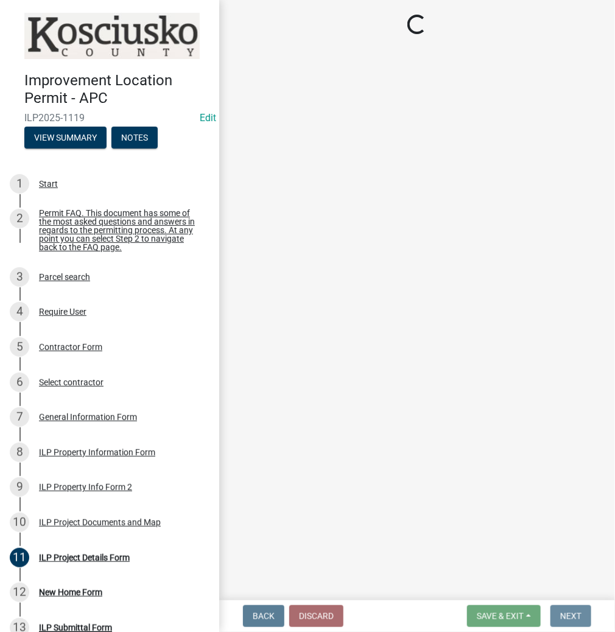
scroll to position [0, 0]
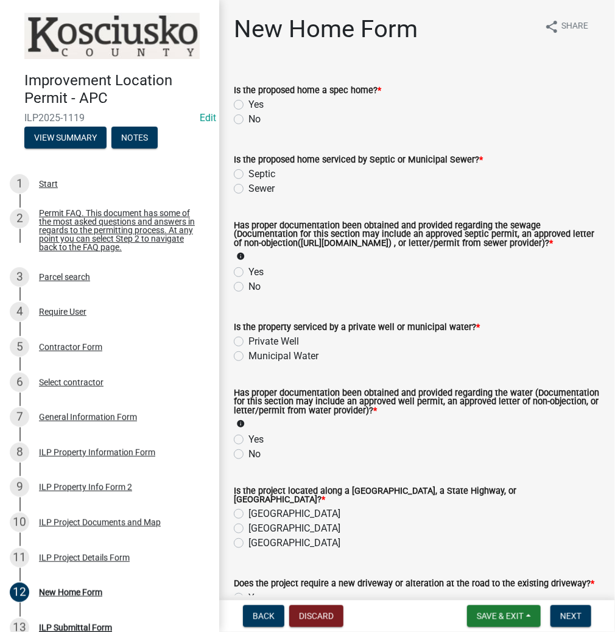
click at [249, 118] on label "No" at bounding box center [255, 119] width 12 height 15
click at [249, 118] on input "No" at bounding box center [253, 116] width 8 height 8
radio input "true"
click at [249, 189] on label "Sewer" at bounding box center [262, 189] width 26 height 15
click at [249, 189] on input "Sewer" at bounding box center [253, 186] width 8 height 8
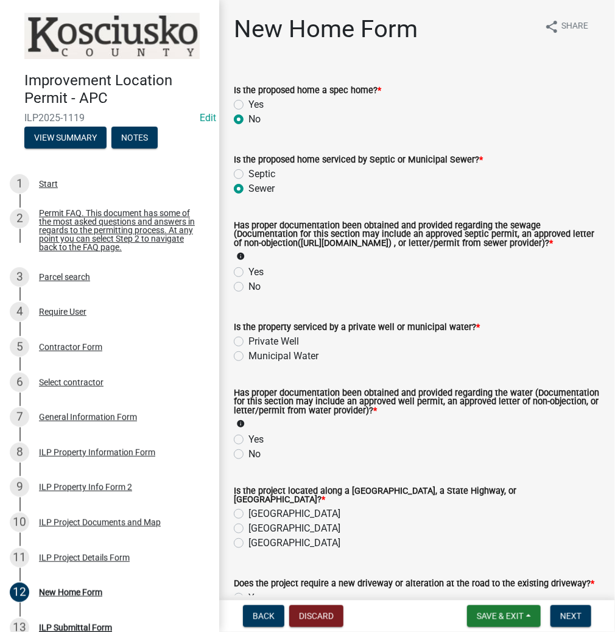
radio input "true"
click at [249, 278] on label "Yes" at bounding box center [256, 272] width 15 height 15
click at [249, 273] on input "Yes" at bounding box center [253, 269] width 8 height 8
radio input "true"
click at [249, 364] on label "Municipal Water" at bounding box center [284, 356] width 70 height 15
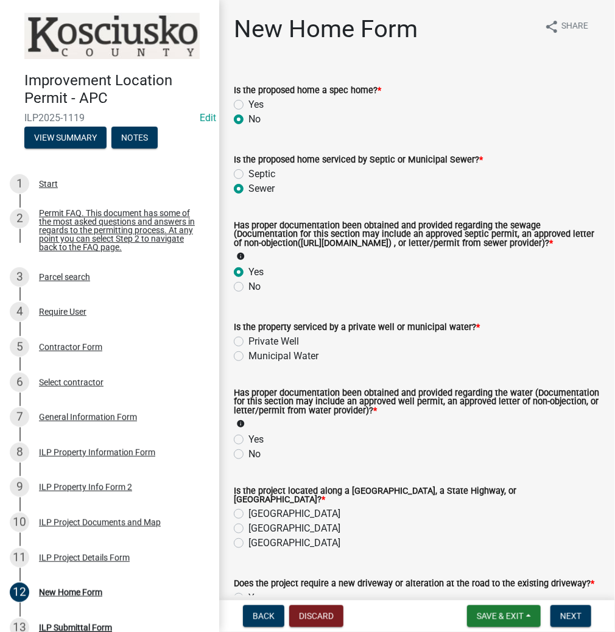
click at [249, 357] on input "Municipal Water" at bounding box center [253, 353] width 8 height 8
radio input "true"
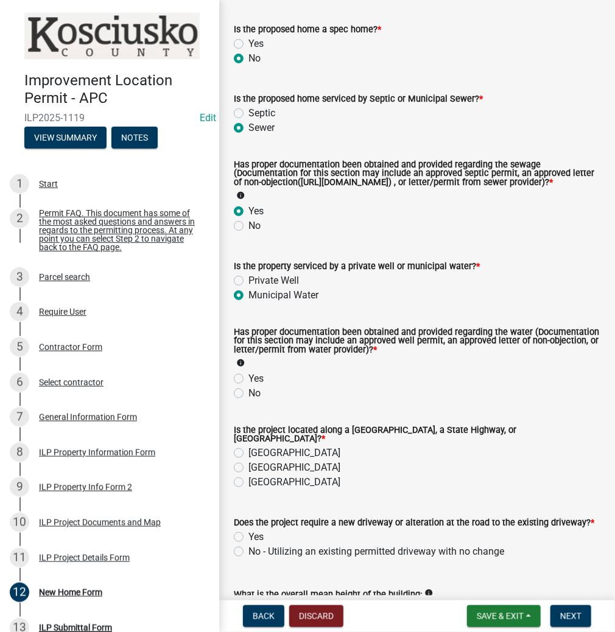
scroll to position [146, 0]
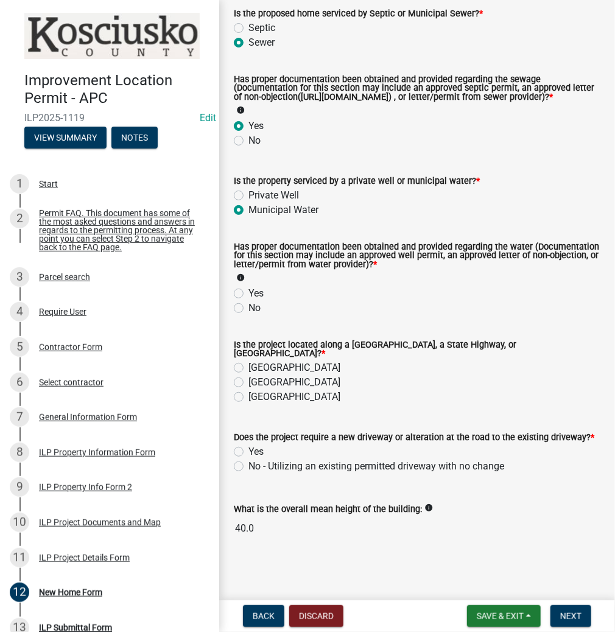
click at [249, 301] on label "Yes" at bounding box center [256, 293] width 15 height 15
click at [249, 294] on input "Yes" at bounding box center [253, 290] width 8 height 8
radio input "true"
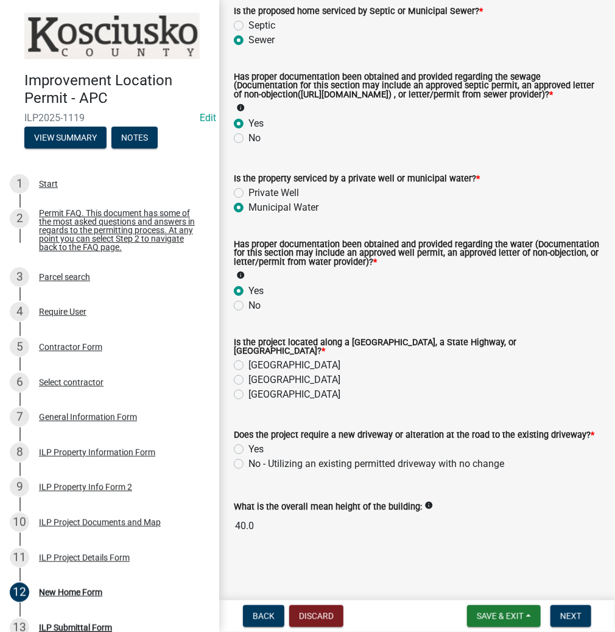
click at [249, 380] on label "[GEOGRAPHIC_DATA]" at bounding box center [295, 380] width 92 height 15
click at [249, 380] on input "[GEOGRAPHIC_DATA]" at bounding box center [253, 377] width 8 height 8
radio input "true"
click at [249, 451] on label "Yes" at bounding box center [256, 449] width 15 height 15
click at [249, 450] on input "Yes" at bounding box center [253, 446] width 8 height 8
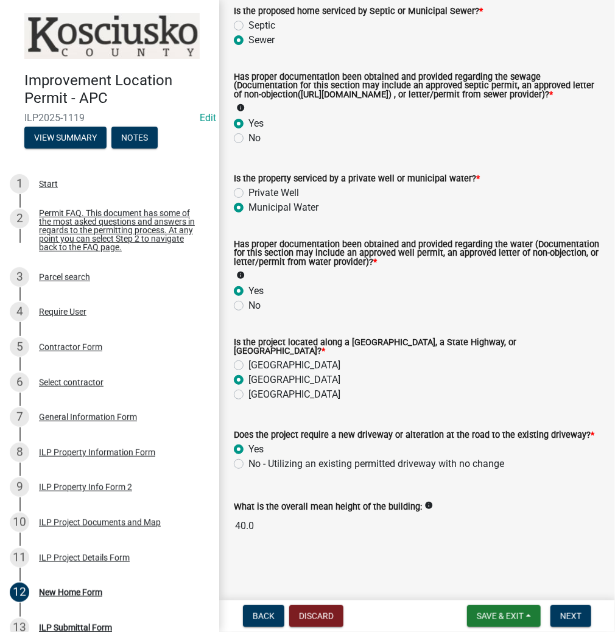
radio input "true"
click at [579, 612] on span "Next" at bounding box center [571, 617] width 21 height 10
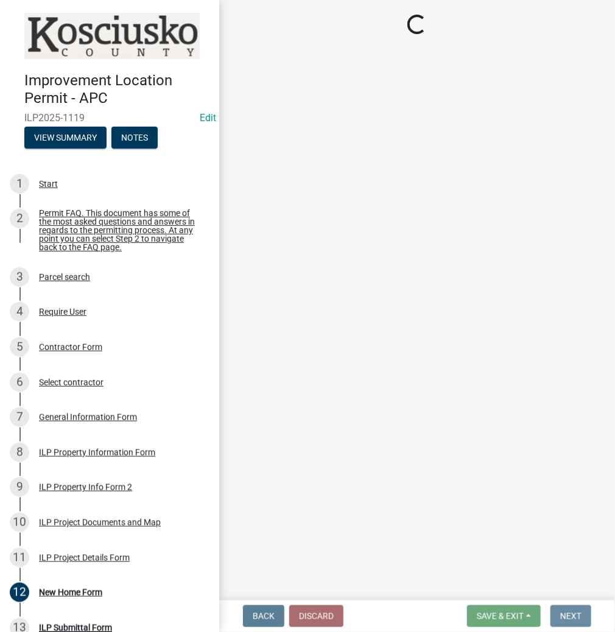
scroll to position [0, 0]
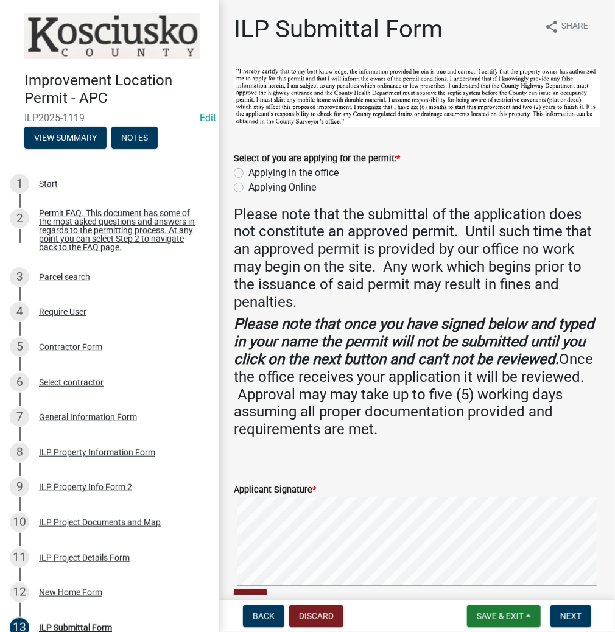
click at [249, 170] on label "Applying in the office" at bounding box center [294, 173] width 90 height 15
click at [249, 170] on input "Applying in the office" at bounding box center [253, 170] width 8 height 8
radio input "true"
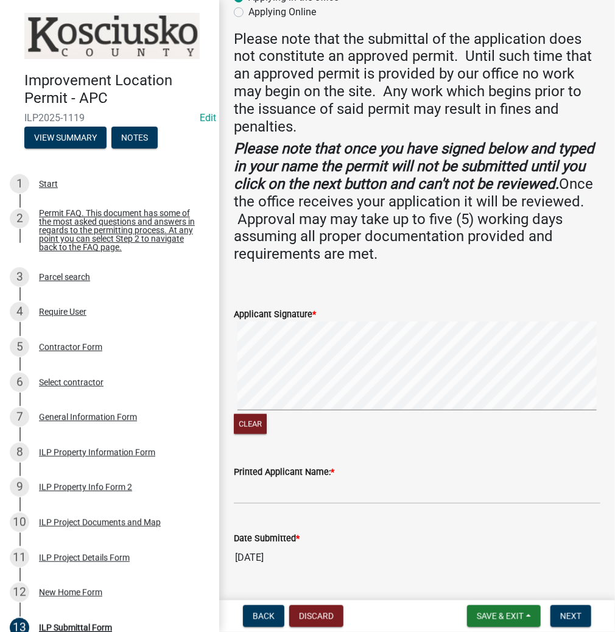
scroll to position [206, 0]
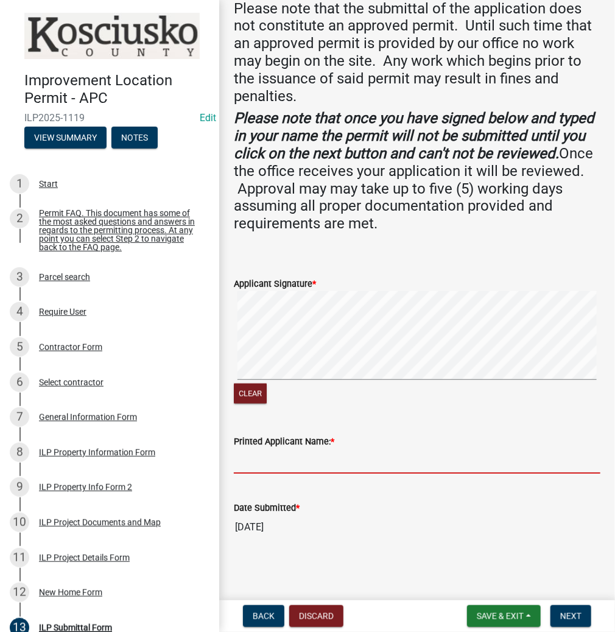
click at [261, 464] on input "Printed Applicant Name: *" at bounding box center [417, 461] width 367 height 25
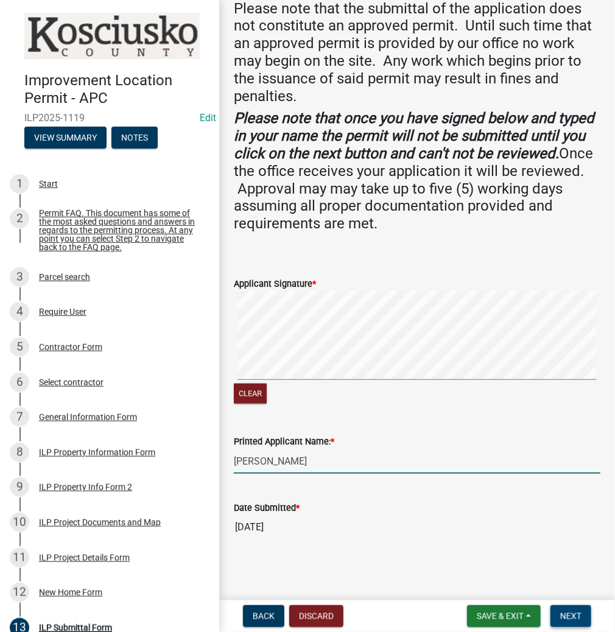
type input "[PERSON_NAME]"
click at [570, 621] on button "Next" at bounding box center [571, 617] width 41 height 22
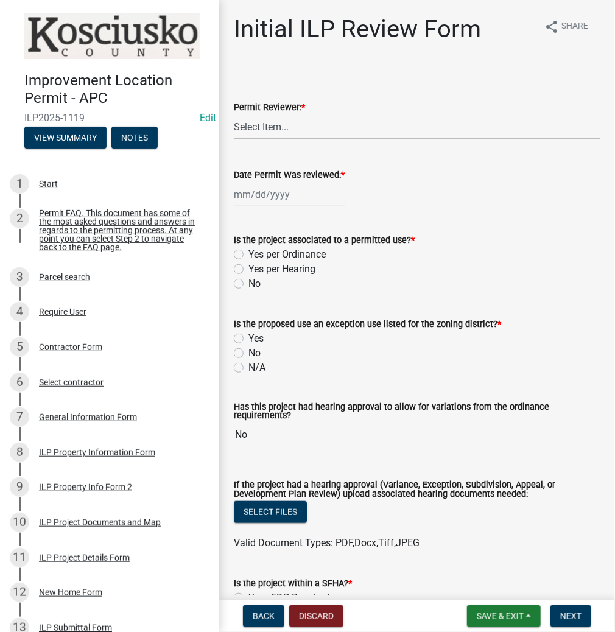
click at [258, 123] on select "Select Item... MMS LT AT CS [PERSON_NAME]" at bounding box center [417, 127] width 367 height 25
click at [234, 115] on select "Select Item... MMS LT AT CS [PERSON_NAME]" at bounding box center [417, 127] width 367 height 25
select select "c872cdc8-ca01-49f1-a213-e4b05fa58cd2"
click at [274, 186] on div at bounding box center [289, 194] width 111 height 25
select select "9"
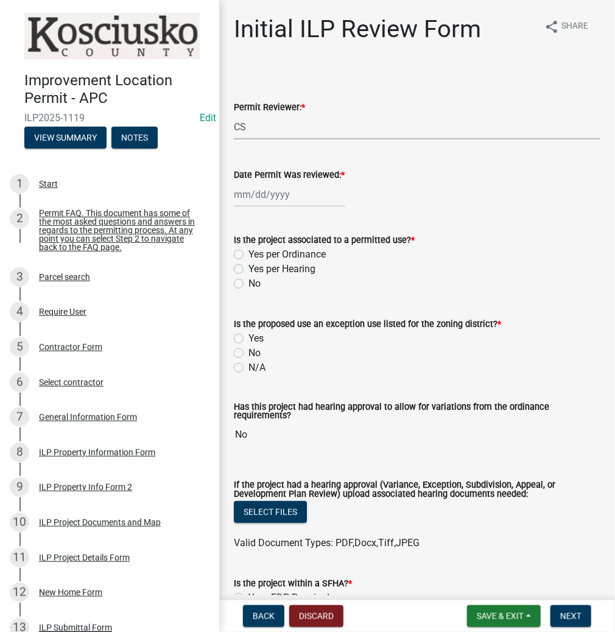
select select "2025"
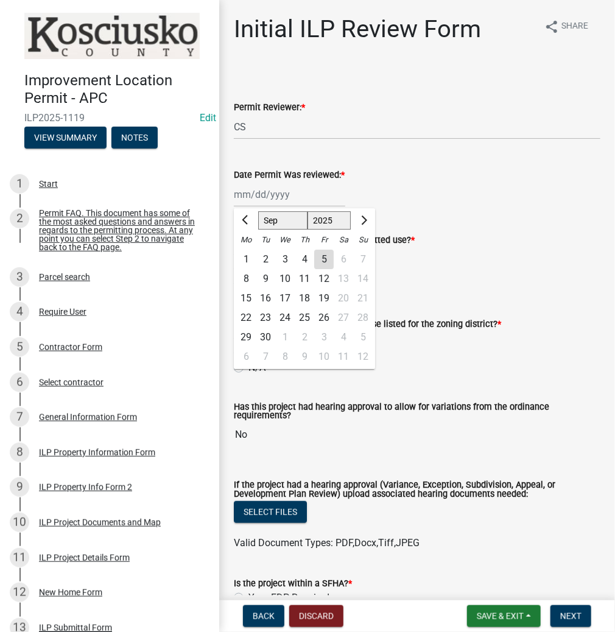
click at [324, 257] on div "5" at bounding box center [323, 259] width 19 height 19
type input "[DATE]"
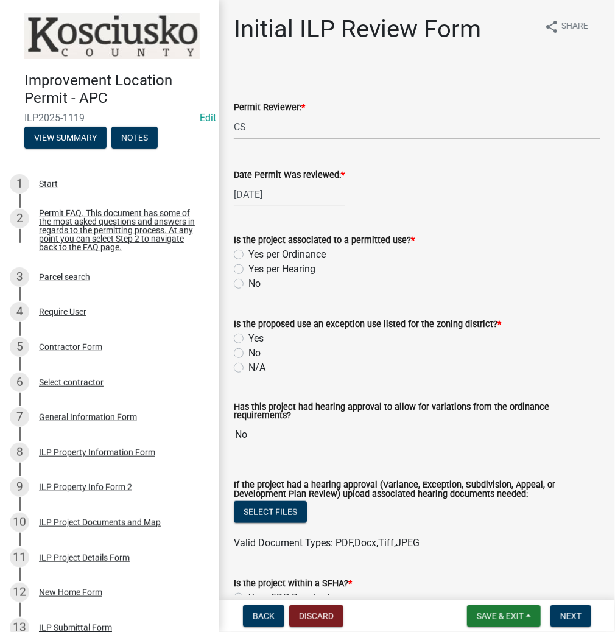
click at [249, 251] on label "Yes per Ordinance" at bounding box center [287, 254] width 77 height 15
click at [249, 251] on input "Yes per Ordinance" at bounding box center [253, 251] width 8 height 8
radio input "true"
click at [249, 358] on label "No" at bounding box center [255, 353] width 12 height 15
click at [249, 354] on input "No" at bounding box center [253, 350] width 8 height 8
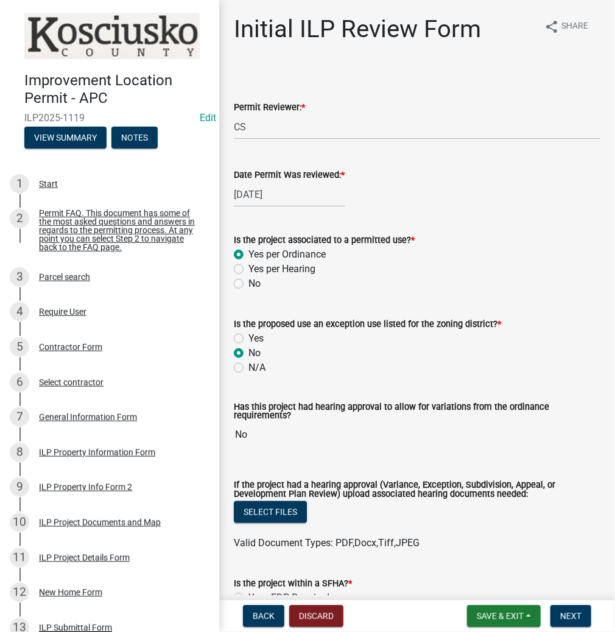
radio input "true"
click at [249, 356] on label "No" at bounding box center [255, 353] width 12 height 15
click at [249, 354] on input "No" at bounding box center [253, 350] width 8 height 8
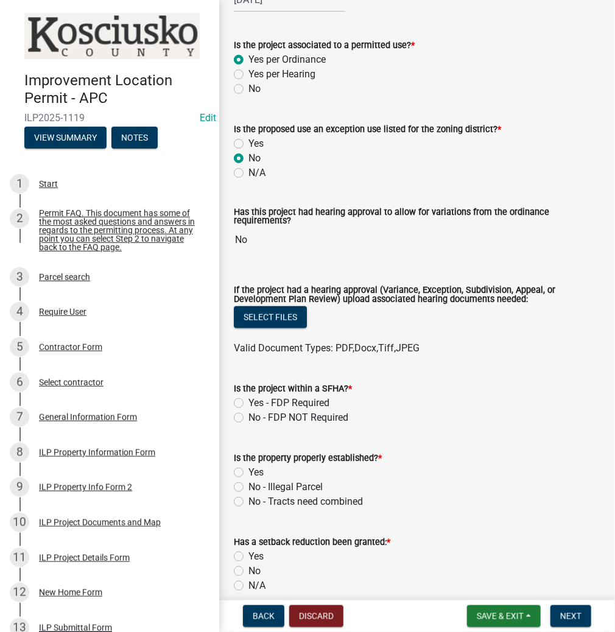
click at [249, 414] on label "No - FDP NOT Required" at bounding box center [299, 418] width 100 height 15
click at [249, 414] on input "No - FDP NOT Required" at bounding box center [253, 415] width 8 height 8
radio input "true"
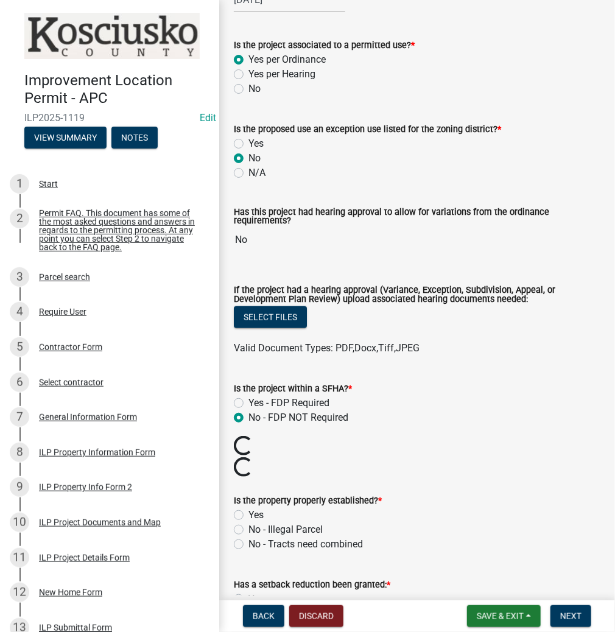
click at [249, 512] on label "Yes" at bounding box center [256, 515] width 15 height 15
click at [249, 512] on input "Yes" at bounding box center [253, 512] width 8 height 8
radio input "true"
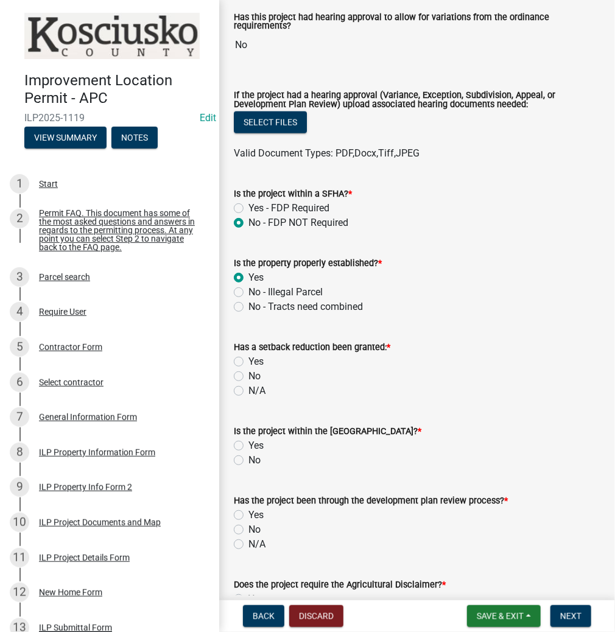
click at [249, 373] on label "No" at bounding box center [255, 376] width 12 height 15
click at [249, 373] on input "No" at bounding box center [253, 373] width 8 height 8
radio input "true"
click at [249, 462] on label "No" at bounding box center [255, 460] width 12 height 15
click at [249, 461] on input "No" at bounding box center [253, 457] width 8 height 8
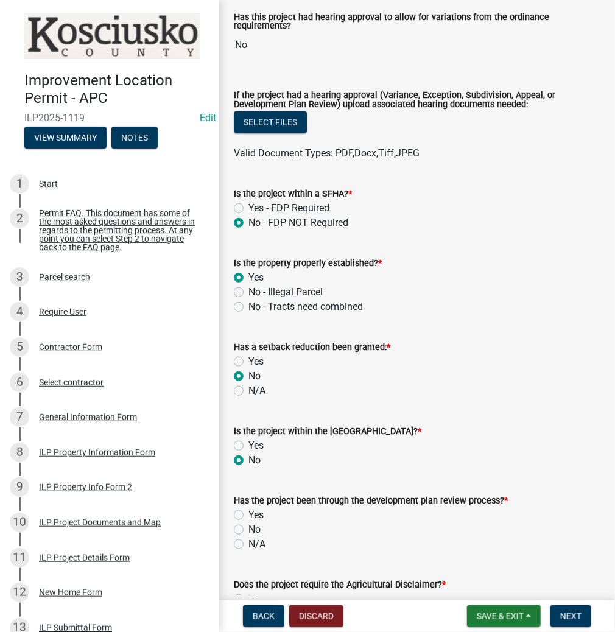
radio input "true"
click at [249, 526] on label "No" at bounding box center [255, 530] width 12 height 15
click at [249, 526] on input "No" at bounding box center [253, 527] width 8 height 8
radio input "true"
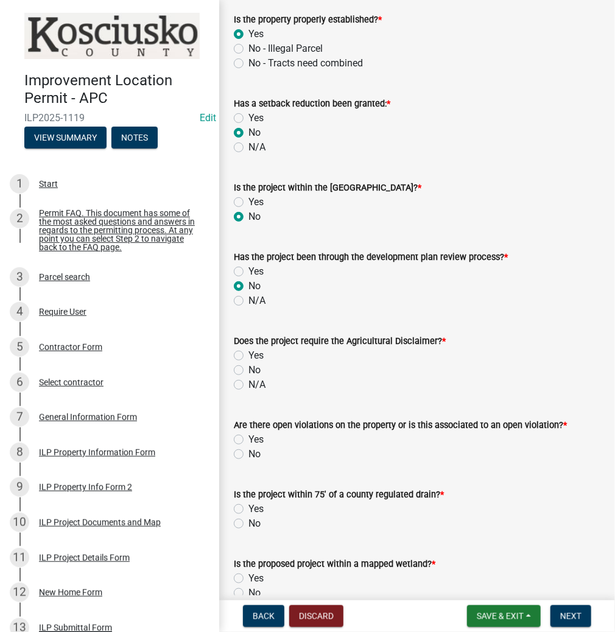
click at [249, 384] on label "N/A" at bounding box center [257, 385] width 17 height 15
click at [249, 384] on input "N/A" at bounding box center [253, 382] width 8 height 8
radio input "true"
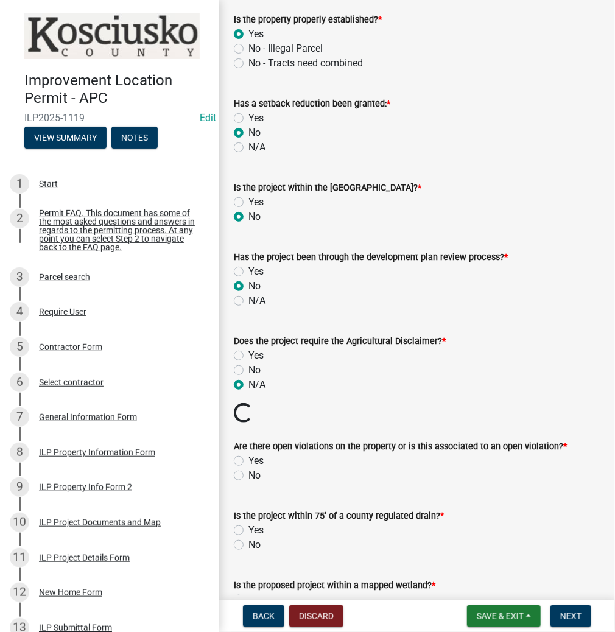
click at [249, 475] on label "No" at bounding box center [255, 476] width 12 height 15
click at [249, 475] on input "No" at bounding box center [253, 473] width 8 height 8
radio input "true"
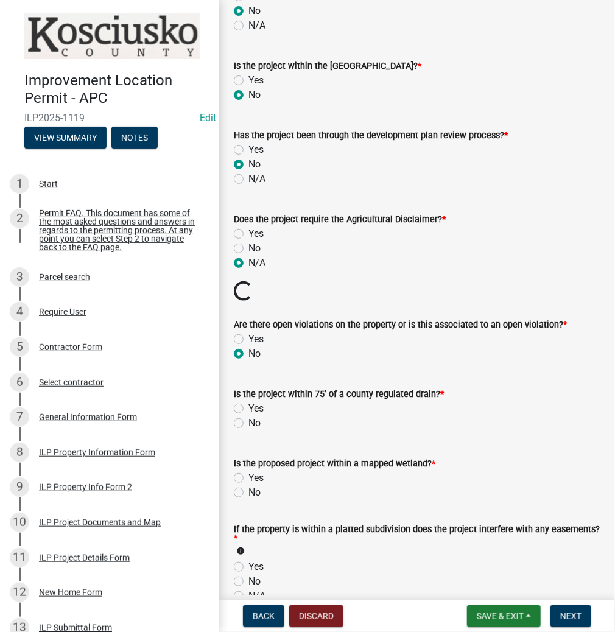
scroll to position [780, 0]
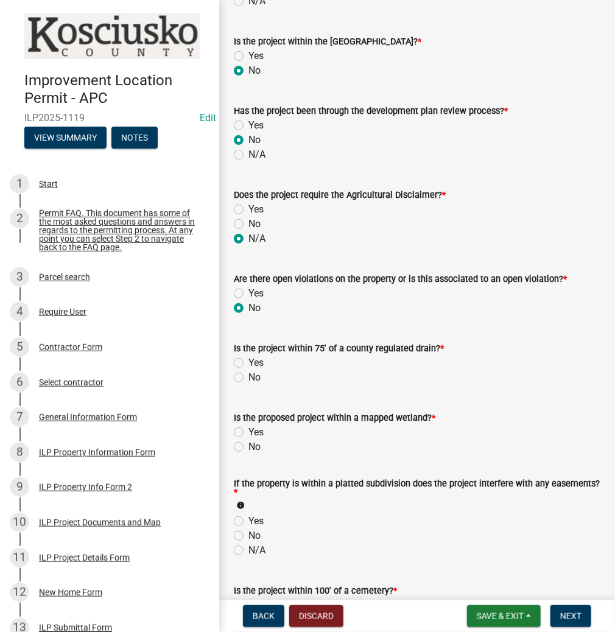
click at [249, 377] on label "No" at bounding box center [255, 377] width 12 height 15
click at [249, 377] on input "No" at bounding box center [253, 374] width 8 height 8
radio input "true"
click at [249, 446] on label "No" at bounding box center [255, 447] width 12 height 15
click at [249, 446] on input "No" at bounding box center [253, 444] width 8 height 8
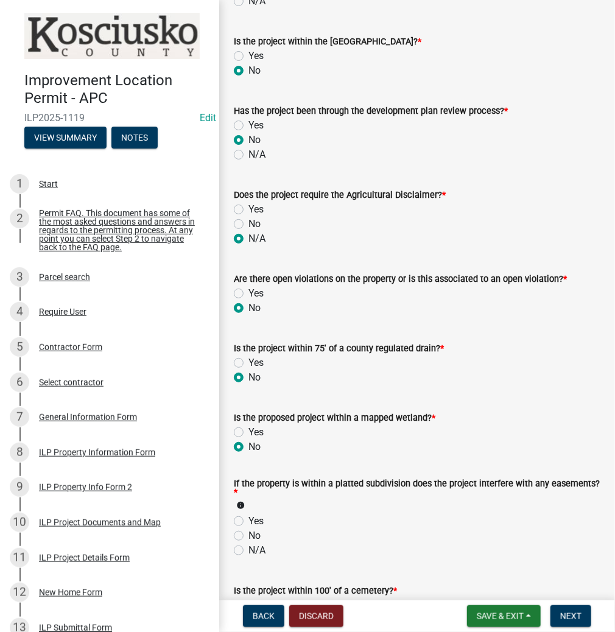
radio input "true"
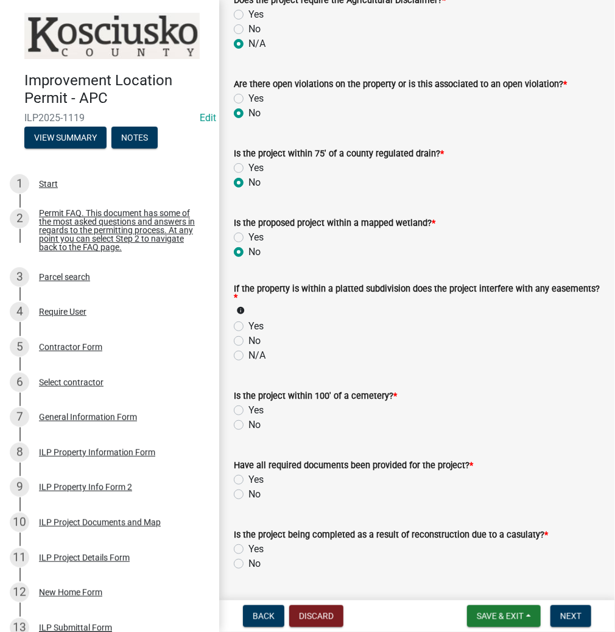
click at [249, 339] on label "No" at bounding box center [255, 341] width 12 height 15
click at [249, 339] on input "No" at bounding box center [253, 338] width 8 height 8
radio input "true"
click at [249, 426] on label "No" at bounding box center [255, 425] width 12 height 15
click at [249, 426] on input "No" at bounding box center [253, 422] width 8 height 8
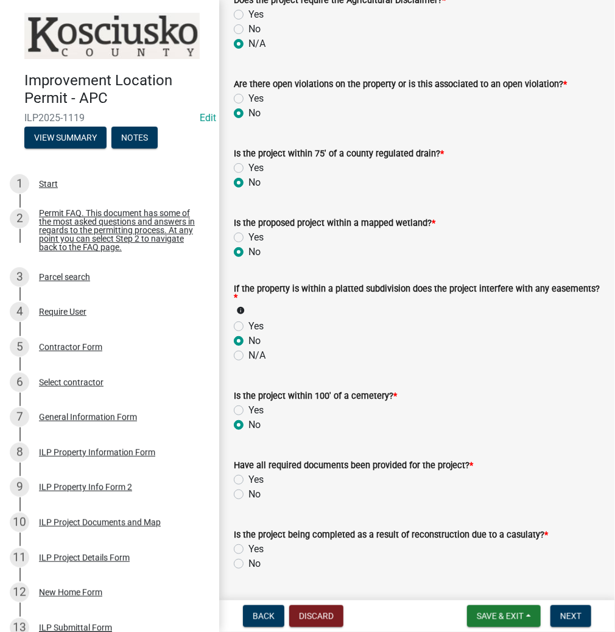
radio input "true"
click at [249, 477] on label "Yes" at bounding box center [256, 480] width 15 height 15
click at [249, 477] on input "Yes" at bounding box center [253, 477] width 8 height 8
radio input "true"
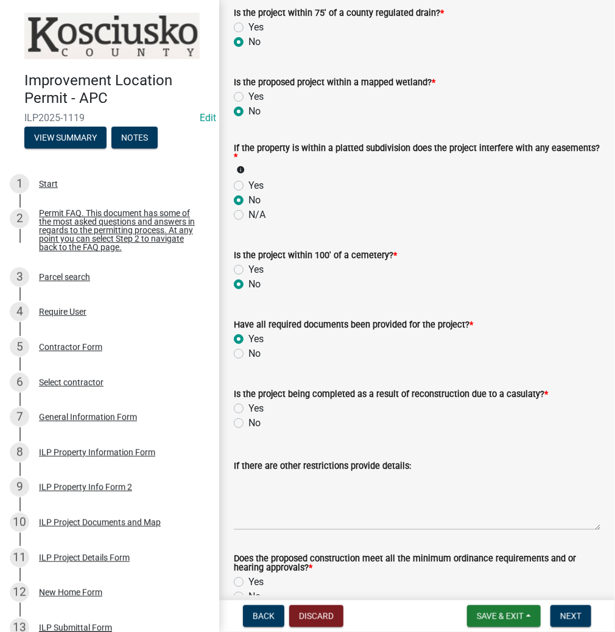
scroll to position [1170, 0]
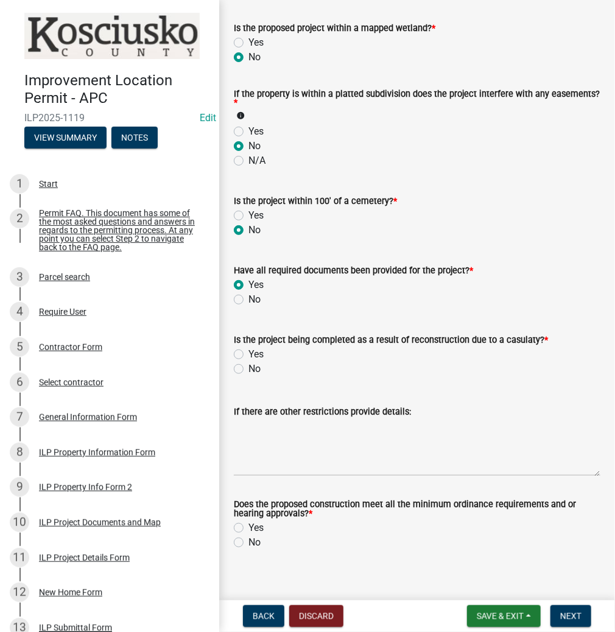
click at [249, 367] on label "No" at bounding box center [255, 369] width 12 height 15
click at [249, 367] on input "No" at bounding box center [253, 366] width 8 height 8
radio input "true"
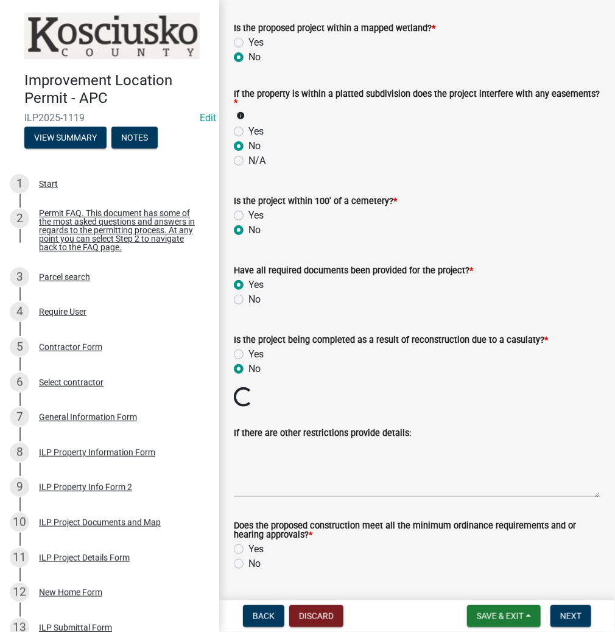
click at [249, 548] on label "Yes" at bounding box center [256, 549] width 15 height 15
click at [249, 548] on input "Yes" at bounding box center [253, 546] width 8 height 8
radio input "true"
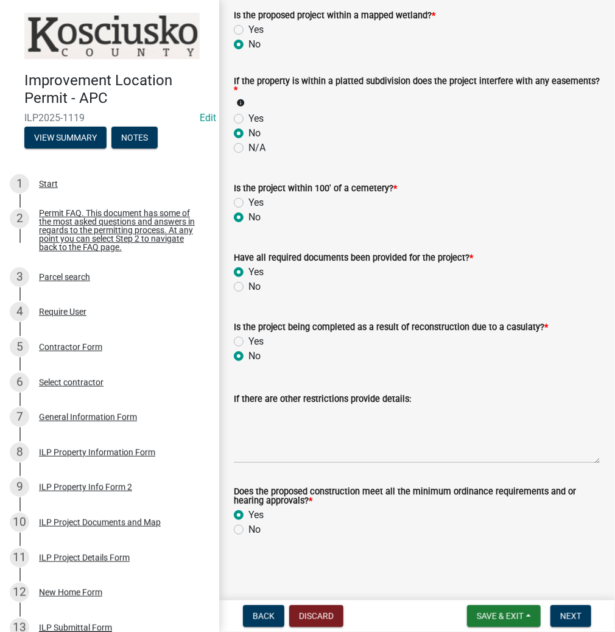
scroll to position [1183, 0]
click at [568, 606] on button "Next" at bounding box center [571, 617] width 41 height 22
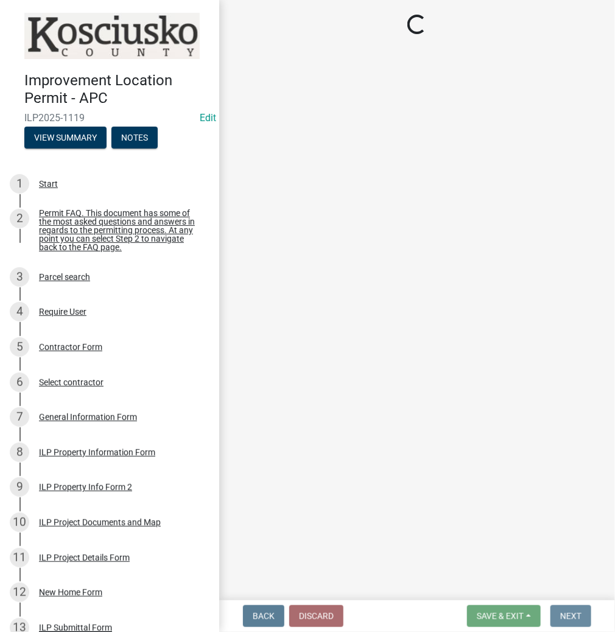
scroll to position [0, 0]
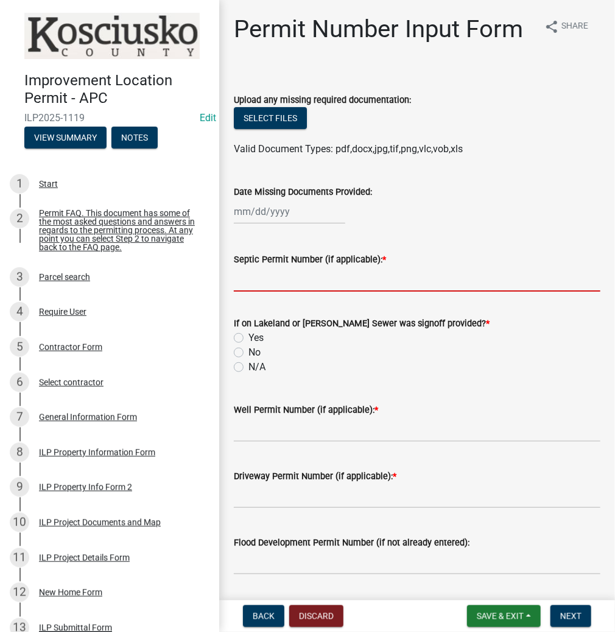
click at [286, 271] on input "Septic Permit Number (if applicable): *" at bounding box center [417, 279] width 367 height 25
type input "LETTER"
click at [249, 368] on label "N/A" at bounding box center [257, 367] width 17 height 15
click at [249, 368] on input "N/A" at bounding box center [253, 364] width 8 height 8
radio input "true"
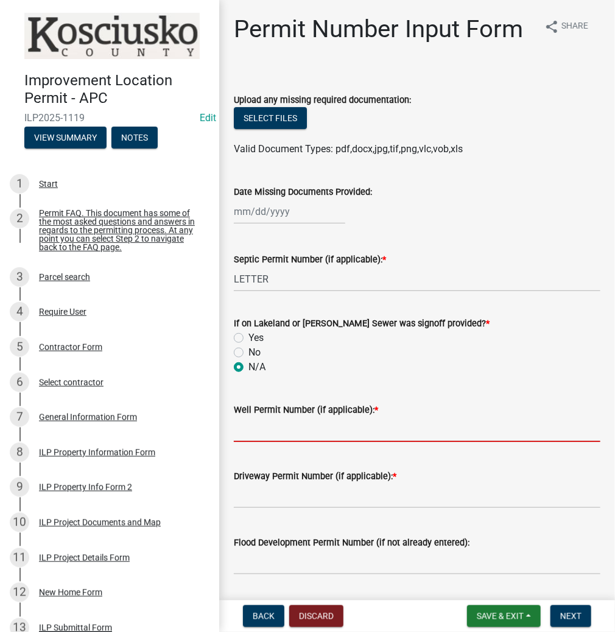
click at [258, 436] on input "Well Permit Number (if applicable): *" at bounding box center [417, 429] width 367 height 25
type input "K"
type input "LETTER"
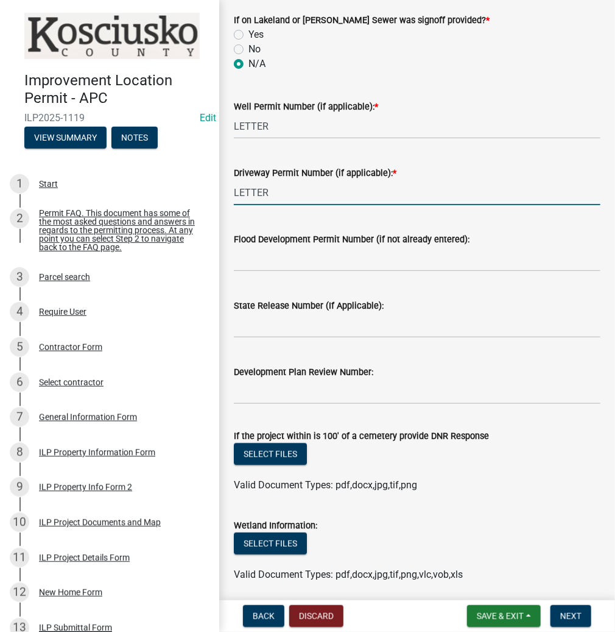
scroll to position [390, 0]
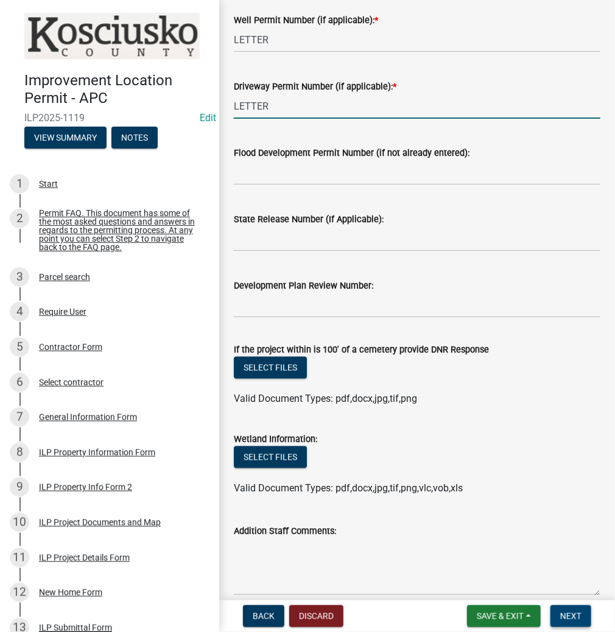
type input "LETTER"
click at [571, 614] on span "Next" at bounding box center [571, 617] width 21 height 10
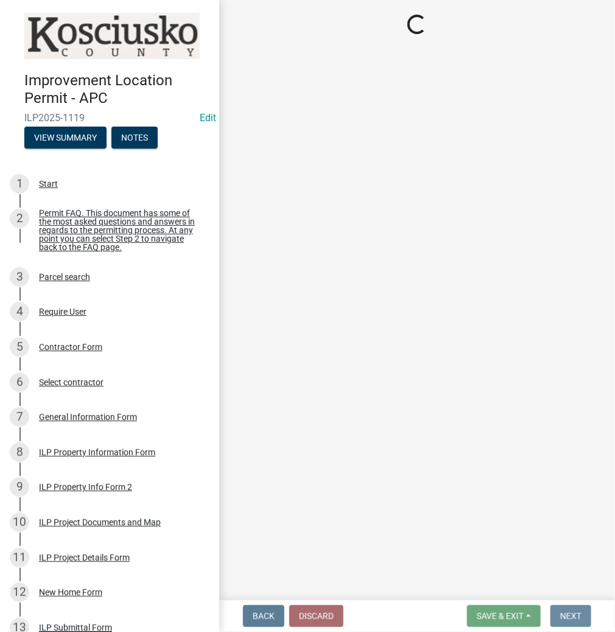
scroll to position [0, 0]
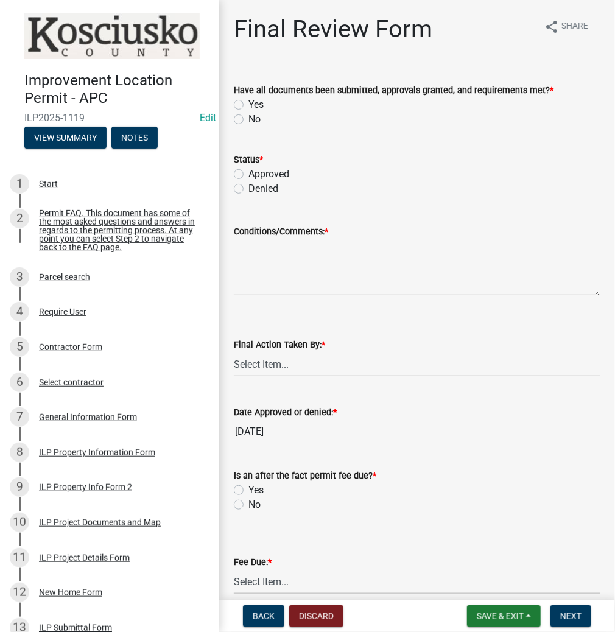
click at [249, 104] on label "Yes" at bounding box center [256, 104] width 15 height 15
click at [249, 104] on input "Yes" at bounding box center [253, 101] width 8 height 8
radio input "true"
click at [249, 175] on label "Approved" at bounding box center [269, 174] width 41 height 15
click at [249, 175] on input "Approved" at bounding box center [253, 171] width 8 height 8
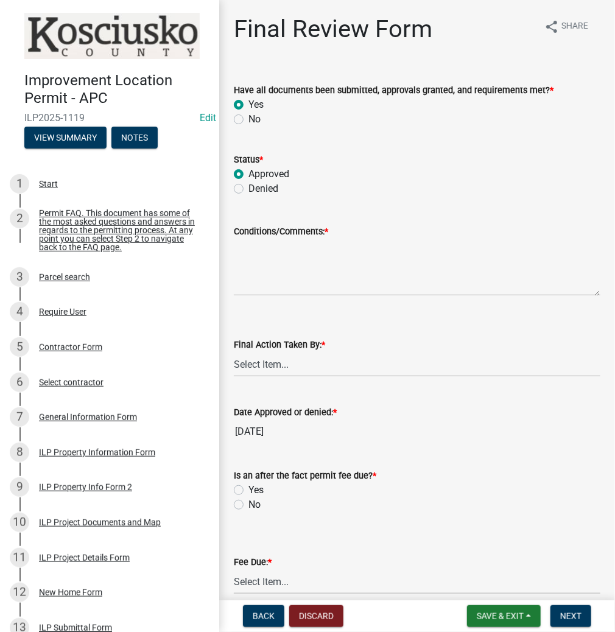
radio input "true"
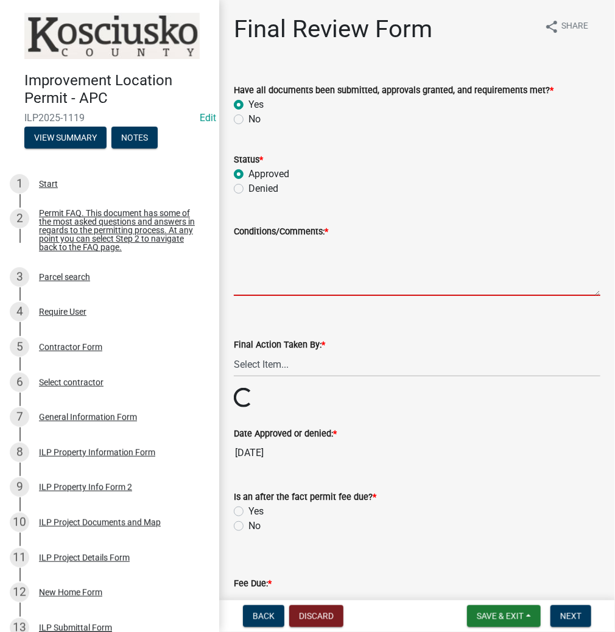
click at [255, 264] on textarea "Conditions/Comments: *" at bounding box center [417, 267] width 367 height 57
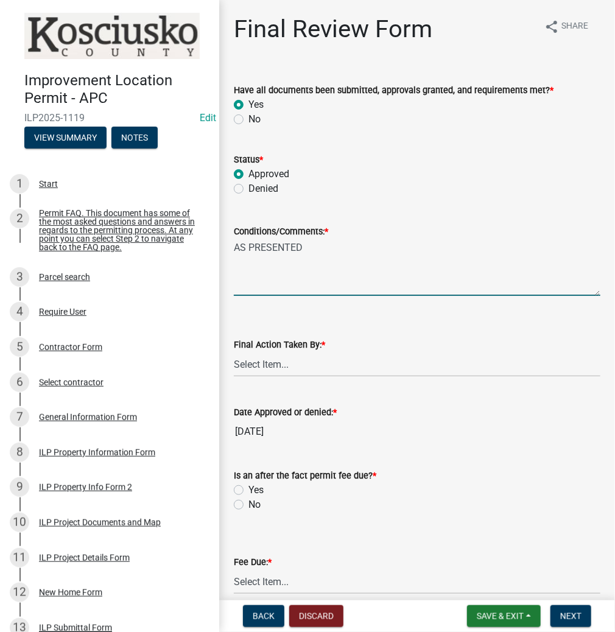
type textarea "AS PRESENTED"
click at [247, 366] on select "Select Item... MMS LT AT CS [PERSON_NAME]" at bounding box center [417, 364] width 367 height 25
click at [234, 352] on select "Select Item... MMS LT AT CS [PERSON_NAME]" at bounding box center [417, 364] width 367 height 25
select select "c872cdc8-ca01-49f1-a213-e4b05fa58cd2"
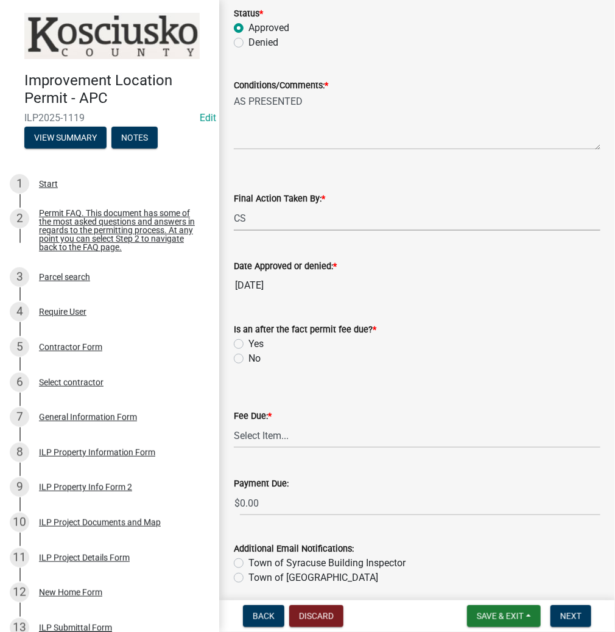
click at [249, 358] on label "No" at bounding box center [255, 359] width 12 height 15
click at [249, 358] on input "No" at bounding box center [253, 356] width 8 height 8
radio input "true"
click at [267, 430] on select "Select Item... N/A $10.00 $25.00 $125.00 $250 $500 $500 + $10.00 for every 10 s…" at bounding box center [417, 435] width 367 height 25
click at [234, 423] on select "Select Item... N/A $10.00 $25.00 $125.00 $250 $500 $500 + $10.00 for every 10 s…" at bounding box center [417, 435] width 367 height 25
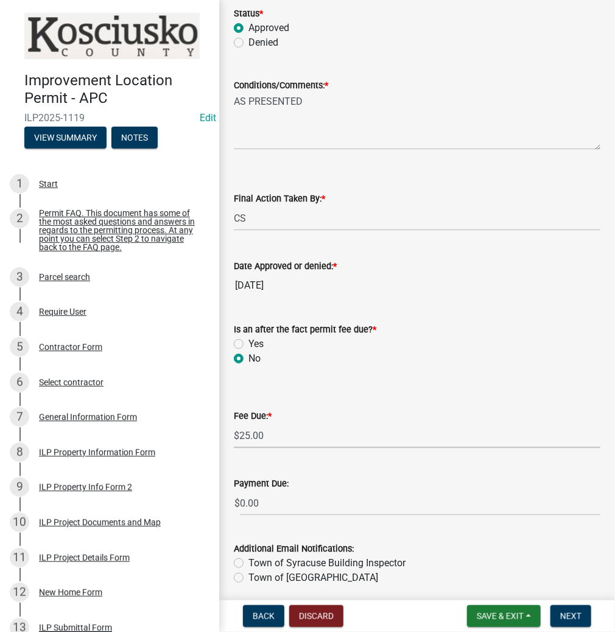
select select "71256567-8c52-414d-b434-ae6b266e1a0e"
click at [563, 618] on span "Next" at bounding box center [571, 617] width 21 height 10
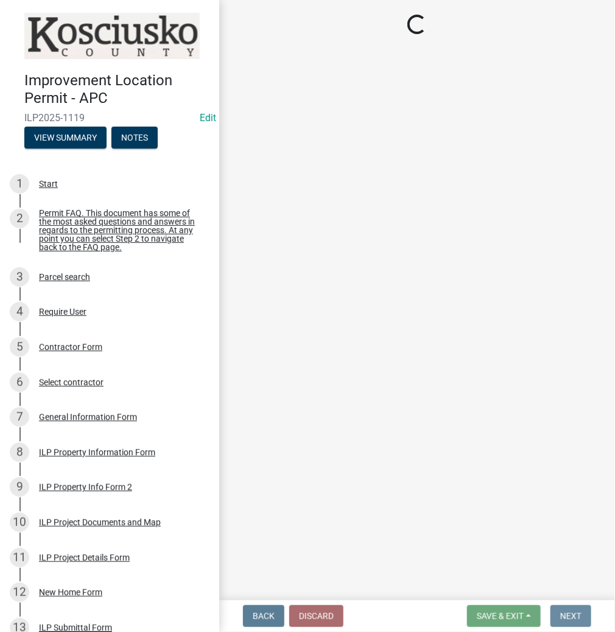
scroll to position [0, 0]
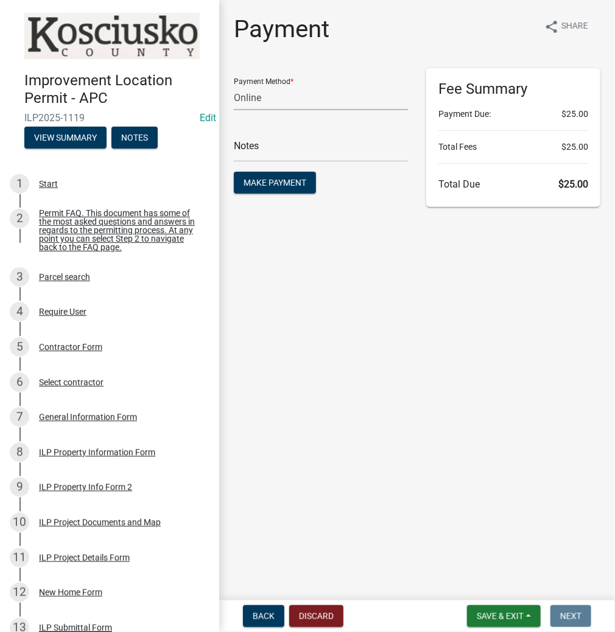
click at [295, 97] on select "Credit Card POS Check Cash Online" at bounding box center [321, 97] width 174 height 25
select select "0: 2"
click at [234, 85] on select "Credit Card POS Check Cash Online" at bounding box center [321, 97] width 174 height 25
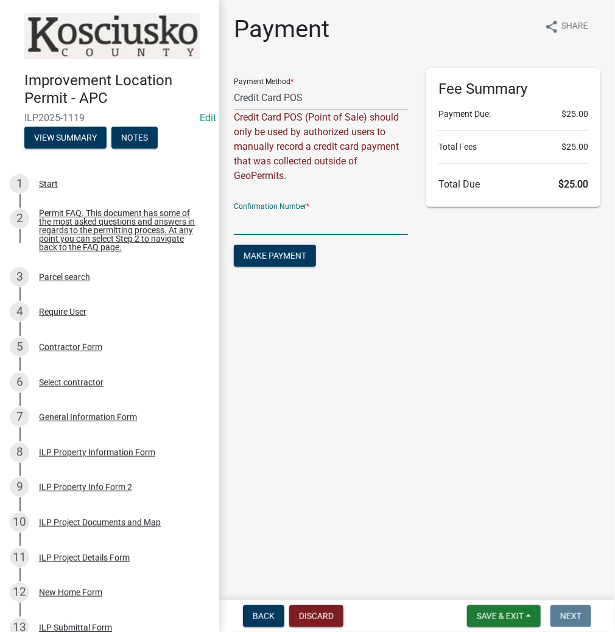
click at [273, 211] on input "text" at bounding box center [321, 222] width 174 height 25
paste input "14927885"
type input "14927885"
click at [278, 256] on span "Make Payment" at bounding box center [275, 256] width 63 height 10
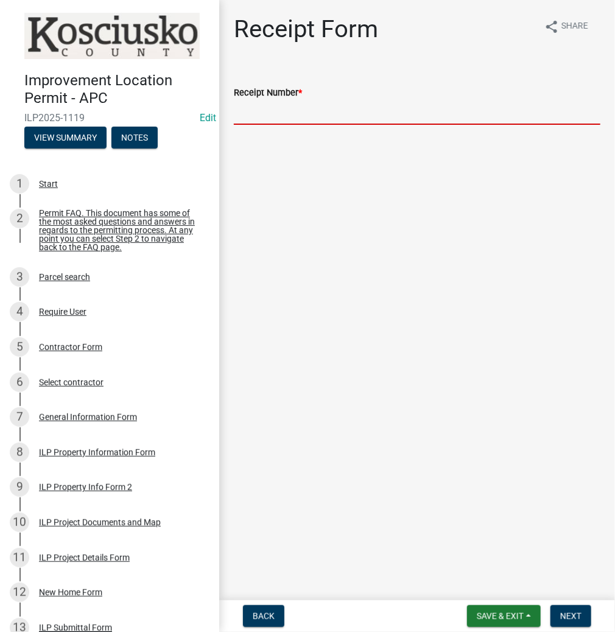
click at [283, 112] on input "Receipt Number *" at bounding box center [417, 112] width 367 height 25
paste input "14927885"
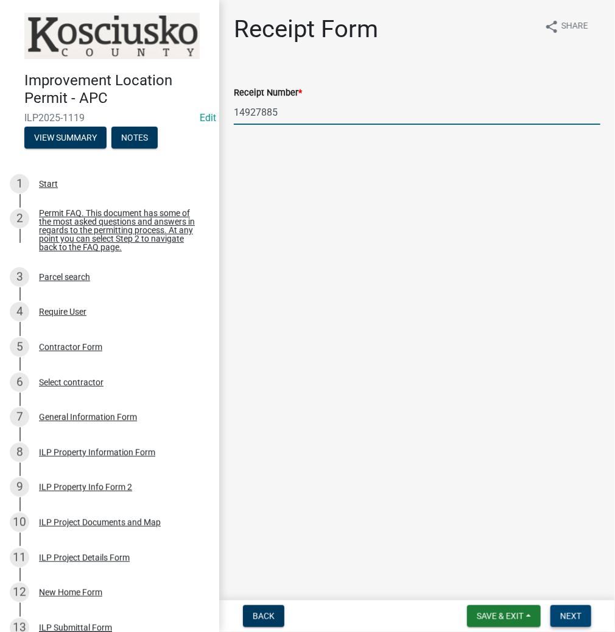
type input "14927885"
click at [580, 624] on button "Next" at bounding box center [571, 617] width 41 height 22
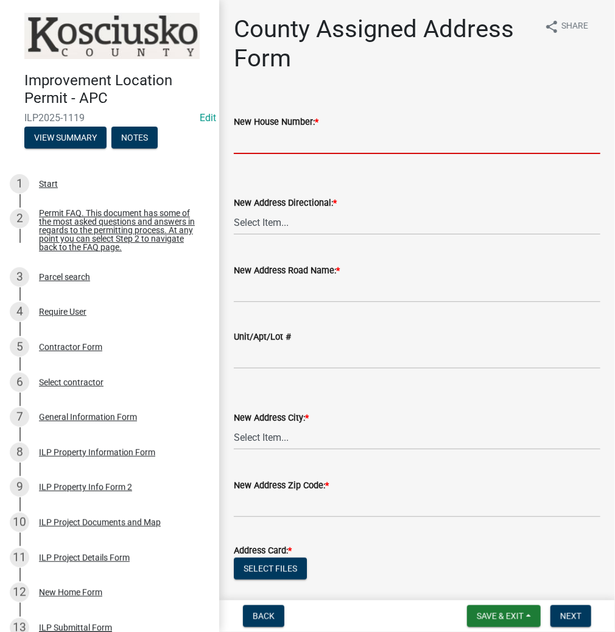
click at [267, 140] on input "New House Number: *" at bounding box center [417, 141] width 367 height 25
type input "203"
select select "148f84ff-3e58-44c7-a4f6-3eb3f135cbab"
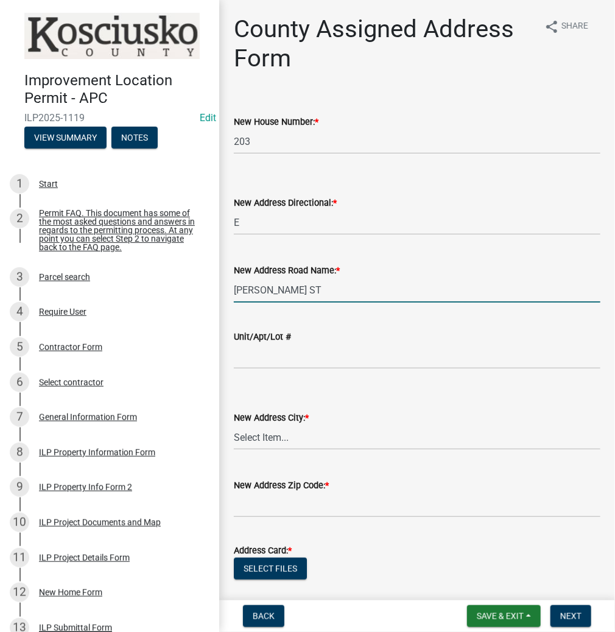
type input "[PERSON_NAME] ST"
select select "cc8b40d3-ec8c-4cc1-a3d6-b3d24d1d1325"
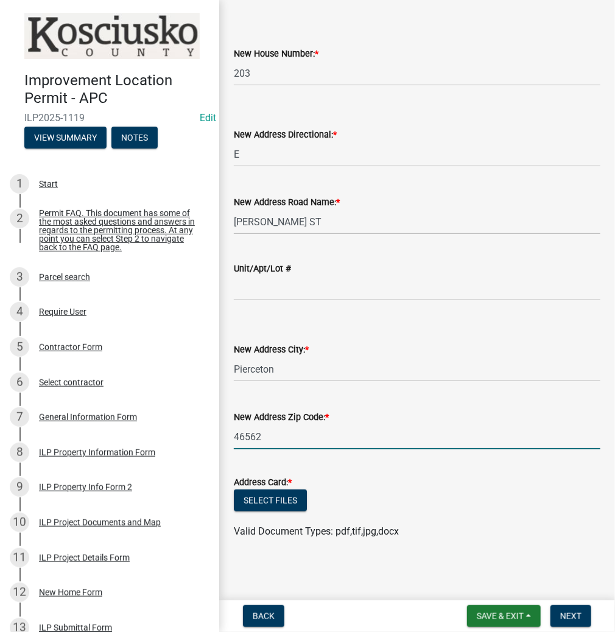
scroll to position [70, 0]
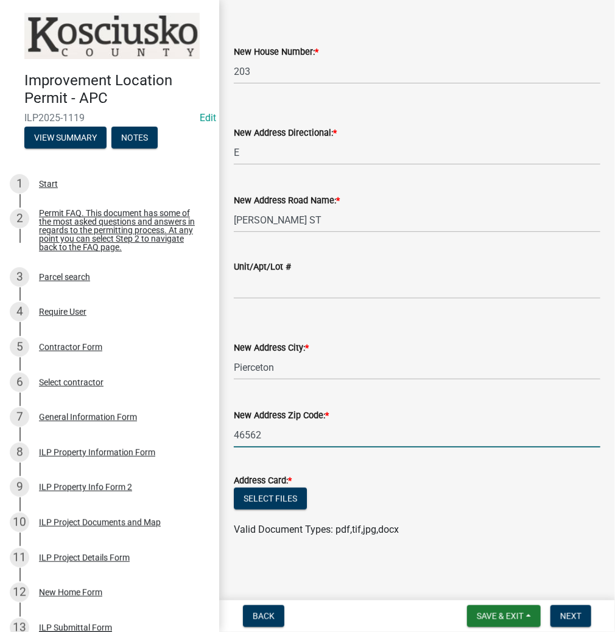
type input "46562"
click at [573, 620] on span "Next" at bounding box center [571, 617] width 21 height 10
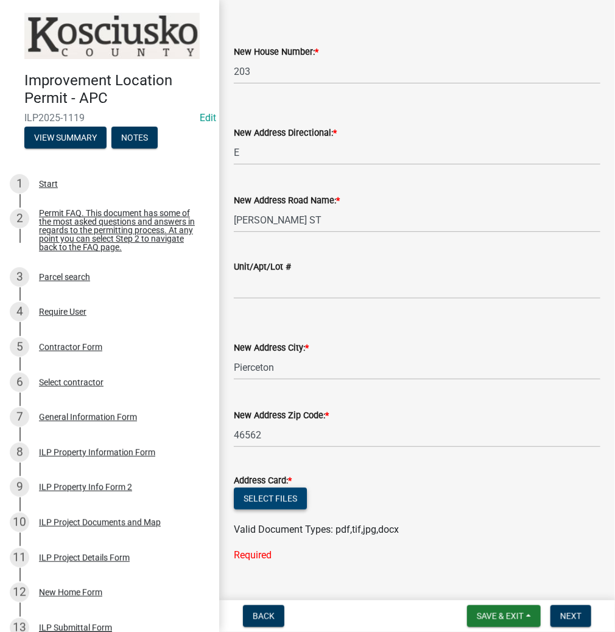
click at [282, 495] on button "Select files" at bounding box center [270, 499] width 73 height 22
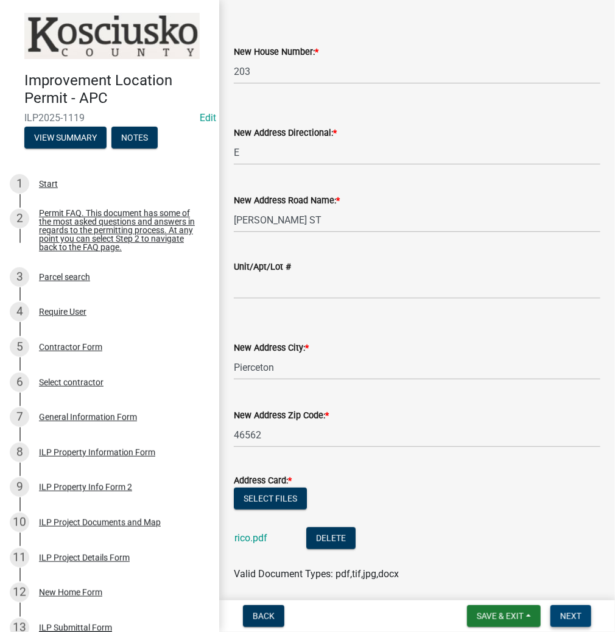
click at [575, 614] on span "Next" at bounding box center [571, 617] width 21 height 10
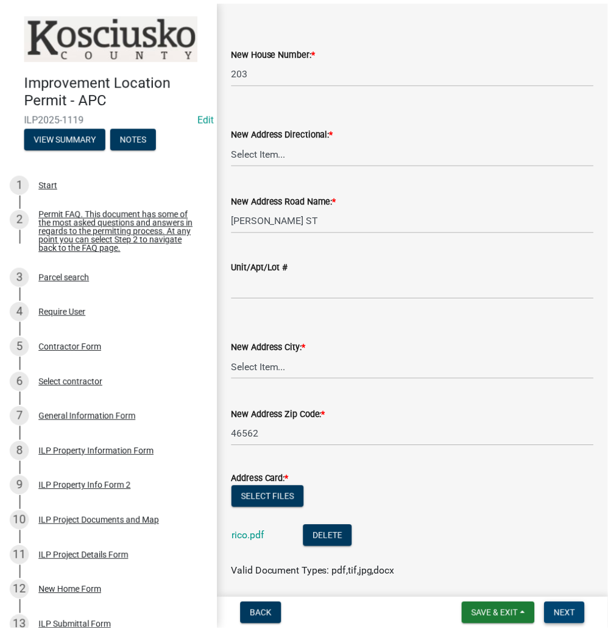
scroll to position [0, 0]
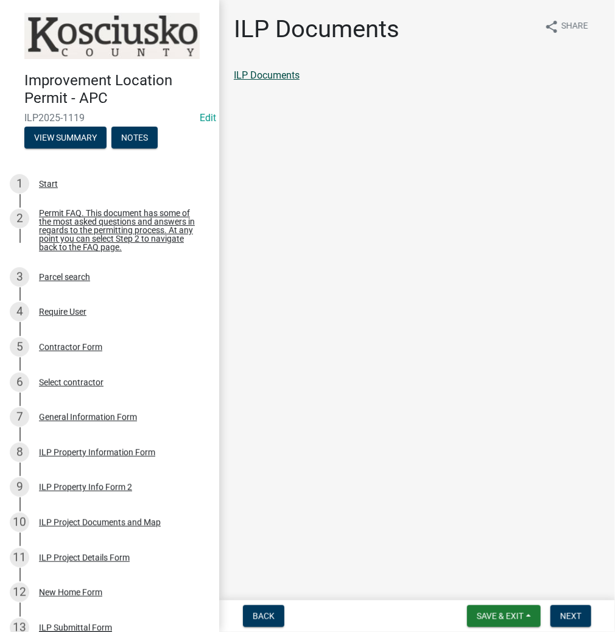
click at [294, 73] on link "ILP Documents" at bounding box center [267, 75] width 66 height 12
click at [571, 612] on span "Next" at bounding box center [571, 617] width 21 height 10
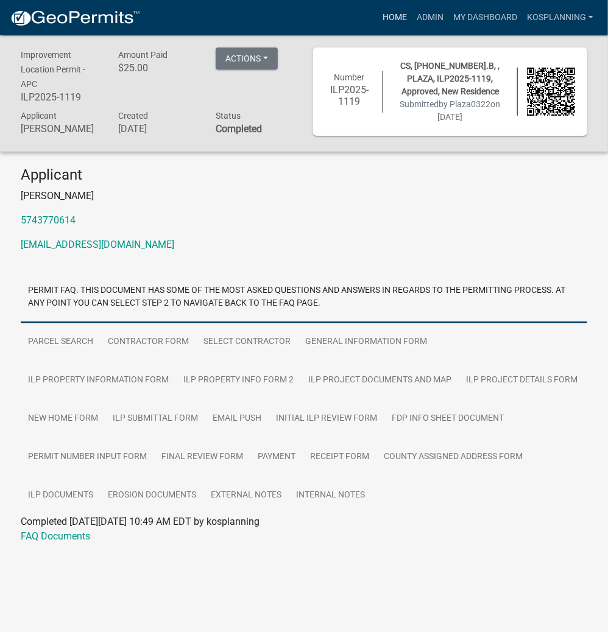
click at [398, 23] on link "Home" at bounding box center [395, 17] width 34 height 23
